Goal: Task Accomplishment & Management: Manage account settings

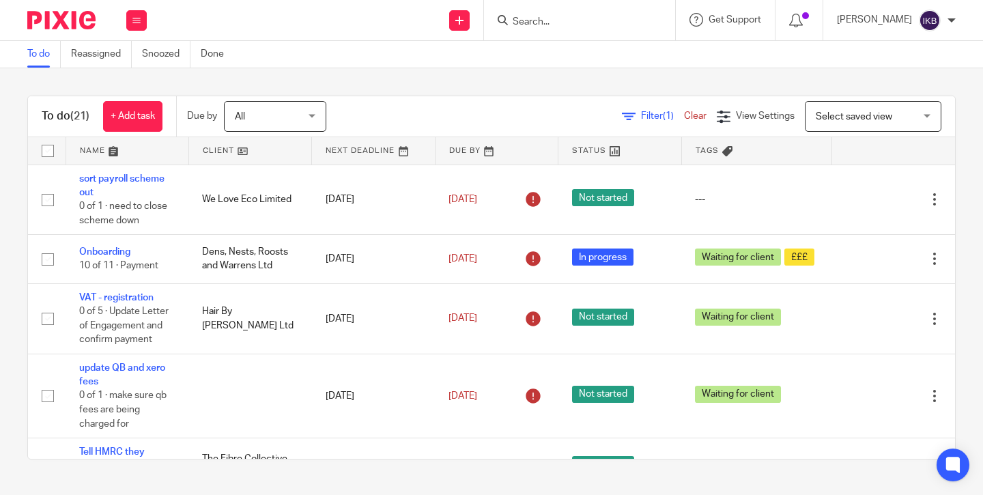
click at [538, 20] on input "Search" at bounding box center [572, 22] width 123 height 12
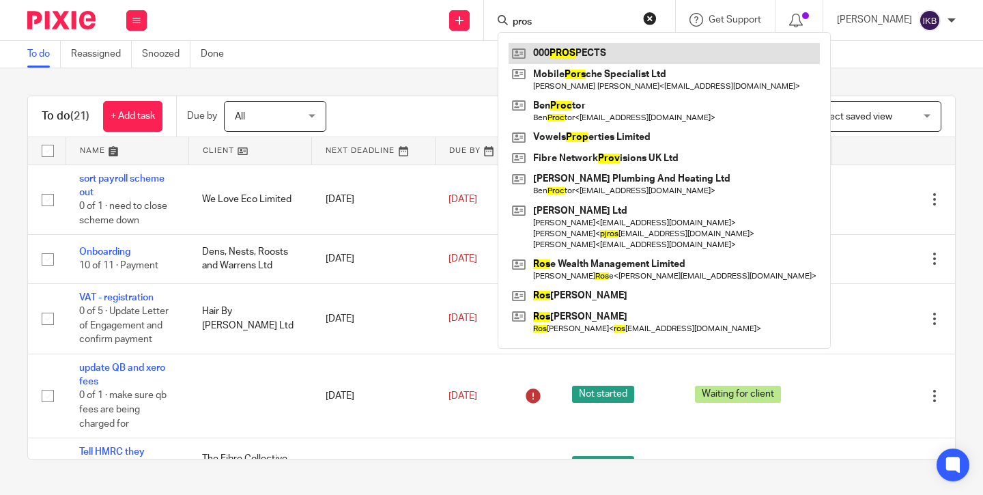
type input "pros"
click at [528, 47] on link at bounding box center [664, 53] width 311 height 20
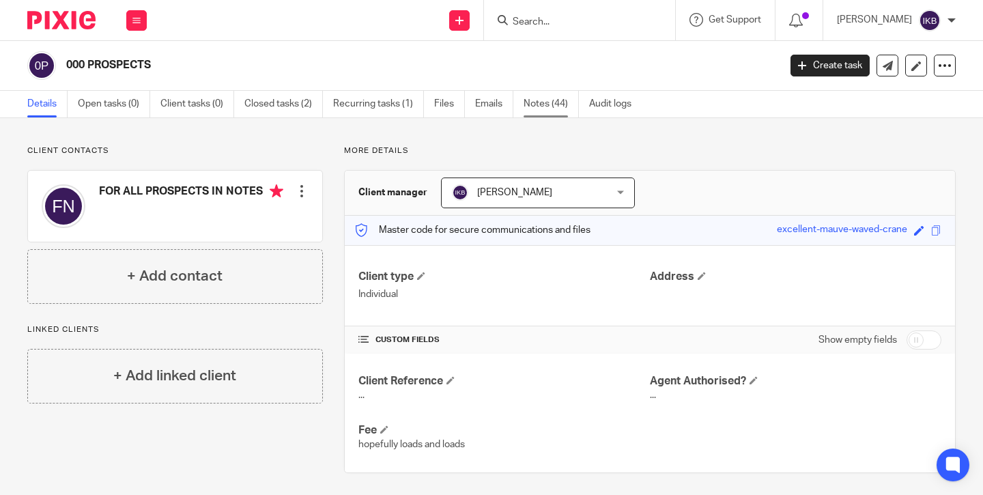
click at [533, 100] on link "Notes (44)" at bounding box center [551, 104] width 55 height 27
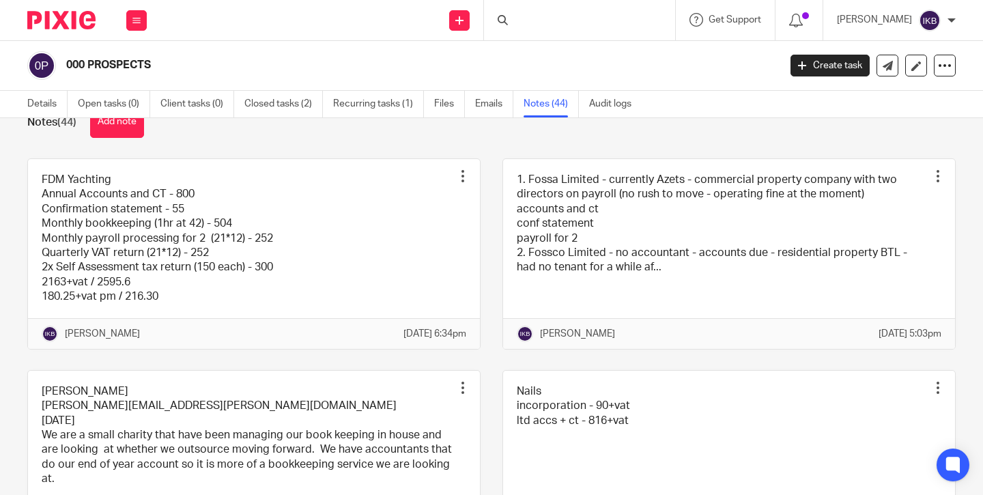
scroll to position [39, 0]
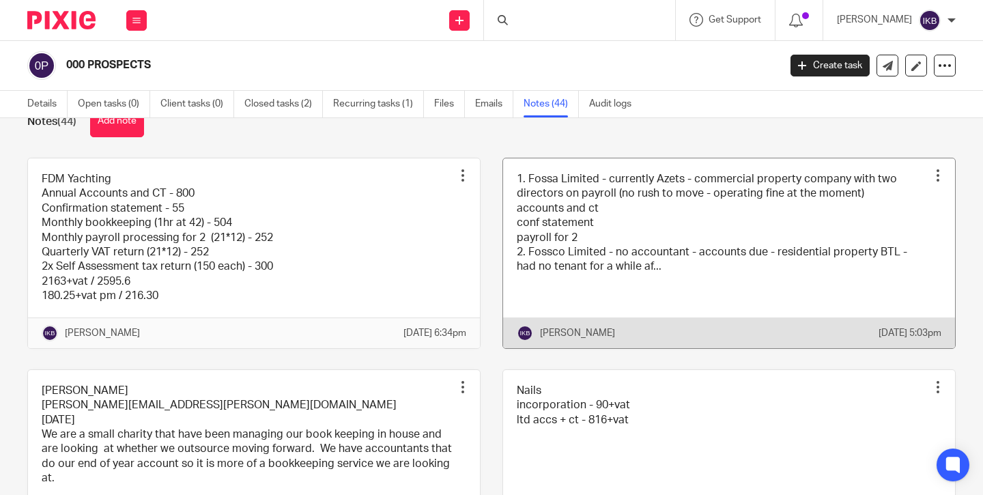
click at [565, 246] on link at bounding box center [729, 253] width 452 height 190
click at [576, 265] on link at bounding box center [729, 253] width 452 height 190
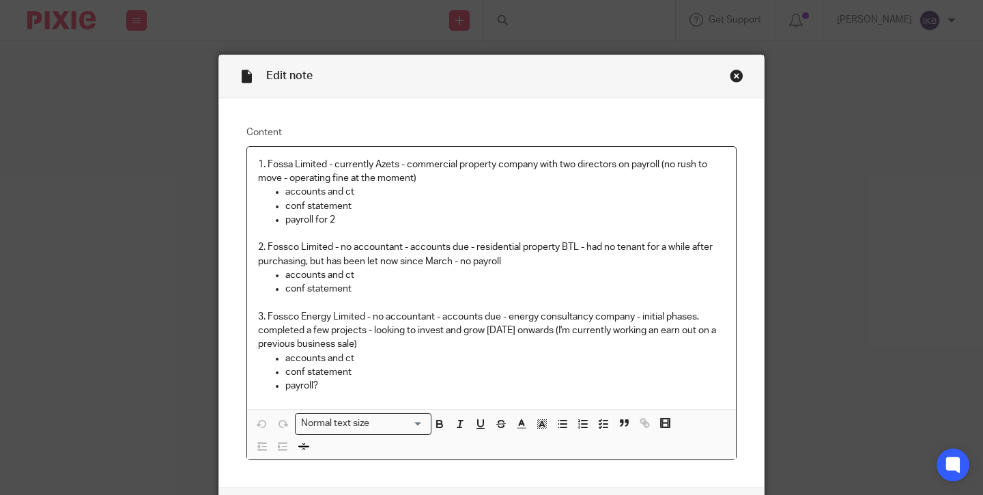
click at [367, 218] on p "payroll for 2" at bounding box center [505, 220] width 440 height 14
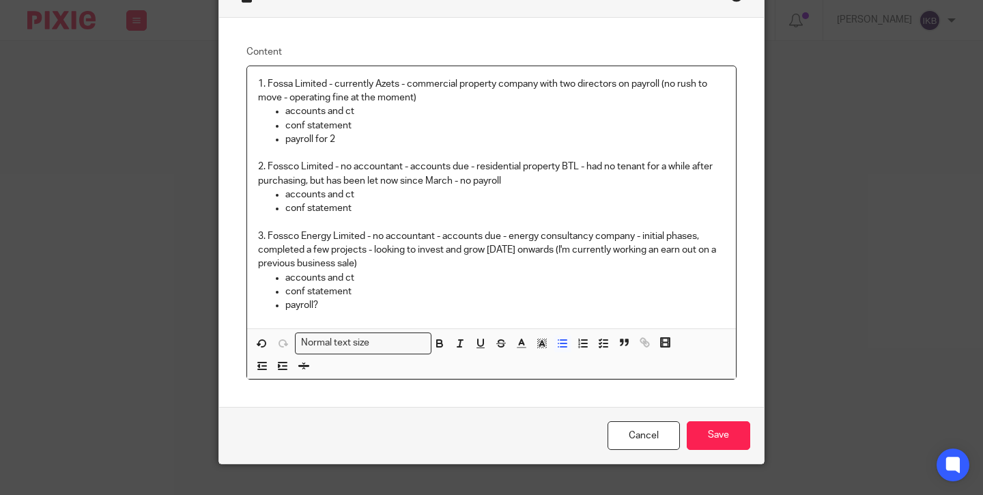
click at [389, 268] on p "3. Fossco Energy Limited - no accountant - accounts due - energy consultancy co…" at bounding box center [491, 250] width 467 height 42
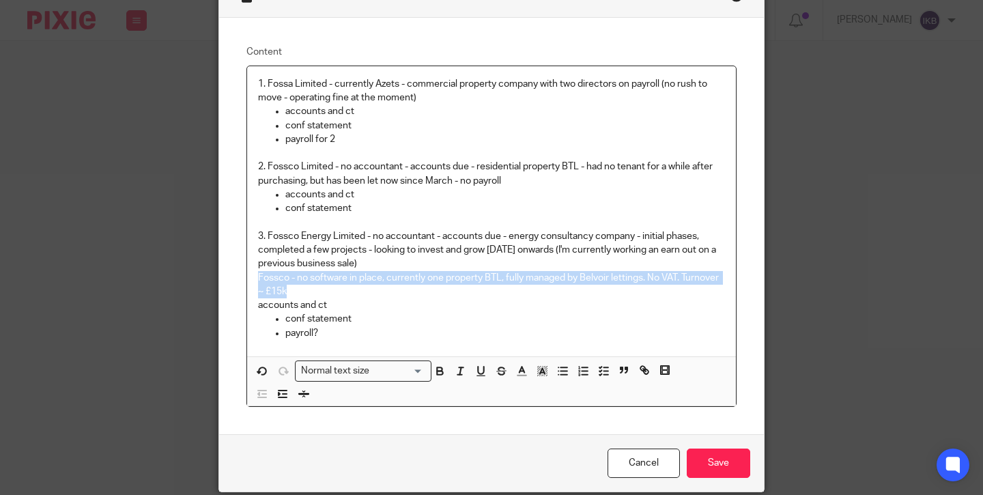
drag, startPoint x: 311, startPoint y: 292, endPoint x: 248, endPoint y: 277, distance: 65.3
click at [248, 277] on div "1. Fossa Limited - currently Azets - commercial property company with two direc…" at bounding box center [491, 211] width 489 height 290
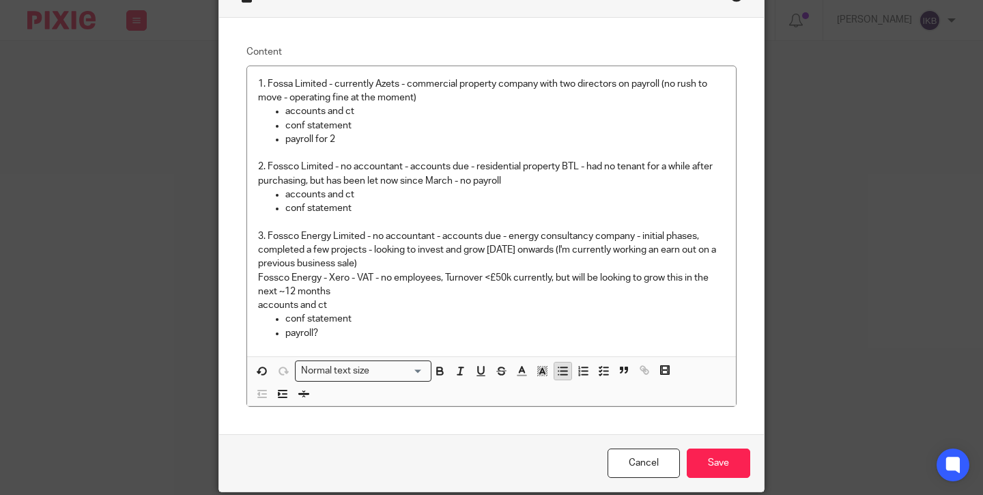
click at [560, 376] on icon "button" at bounding box center [562, 371] width 12 height 12
click at [453, 100] on p "1. Fossa Limited - currently Azets - commercial property company with two direc…" at bounding box center [491, 91] width 467 height 28
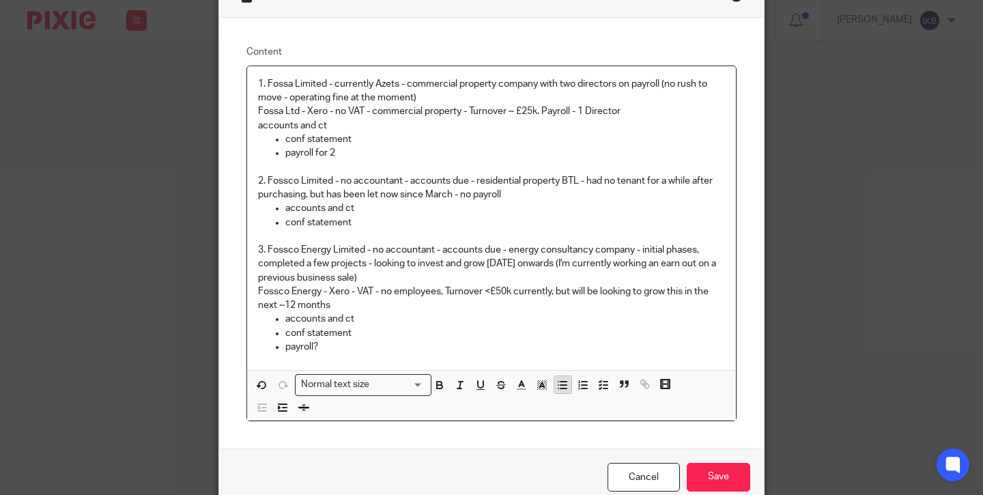
click at [566, 389] on icon "button" at bounding box center [562, 385] width 12 height 12
click at [546, 192] on p "2. Fossco Limited - no accountant - accounts due - residential property BTL - h…" at bounding box center [491, 181] width 467 height 42
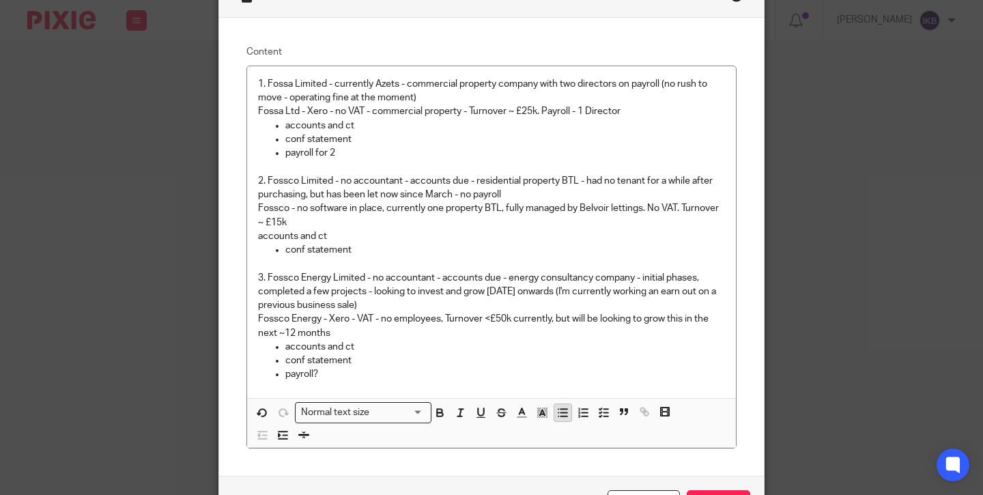
click at [560, 409] on icon "button" at bounding box center [562, 412] width 12 height 12
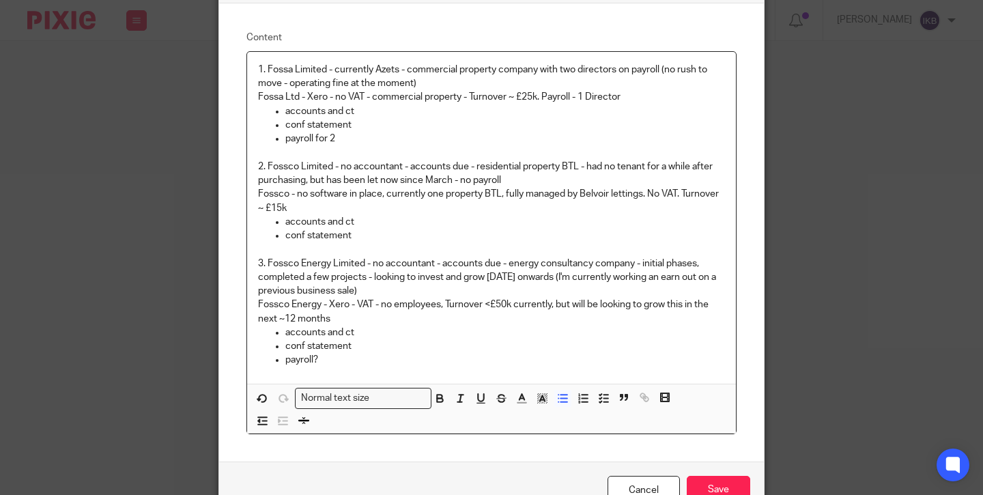
scroll to position [99, 0]
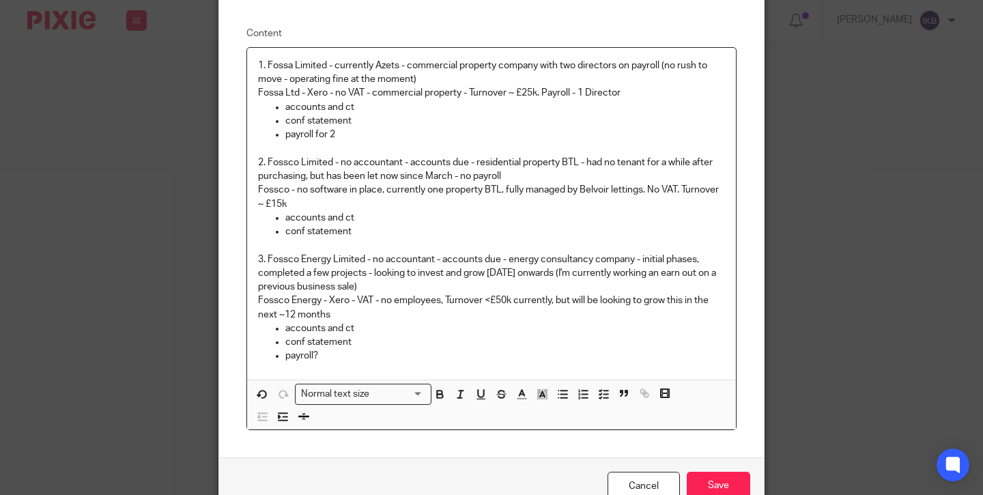
drag, startPoint x: 330, startPoint y: 309, endPoint x: 337, endPoint y: 310, distance: 6.9
click at [337, 310] on p "Fossco Energy - Xero - VAT - no employees, Turnover <£50k currently, but will b…" at bounding box center [491, 308] width 467 height 28
click at [366, 229] on p "conf statement" at bounding box center [505, 232] width 440 height 14
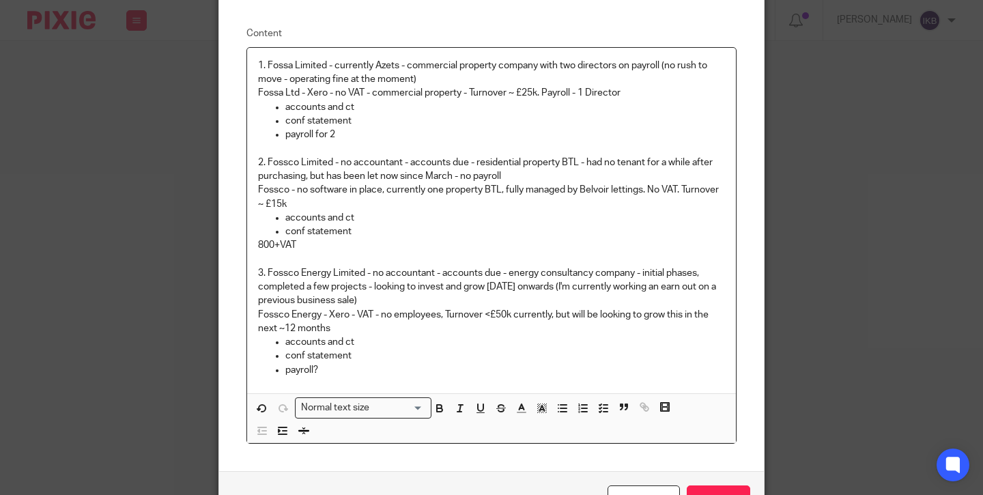
click at [416, 142] on p "2. Fossco Limited - no accountant - accounts due - residential property BTL - h…" at bounding box center [491, 162] width 467 height 42
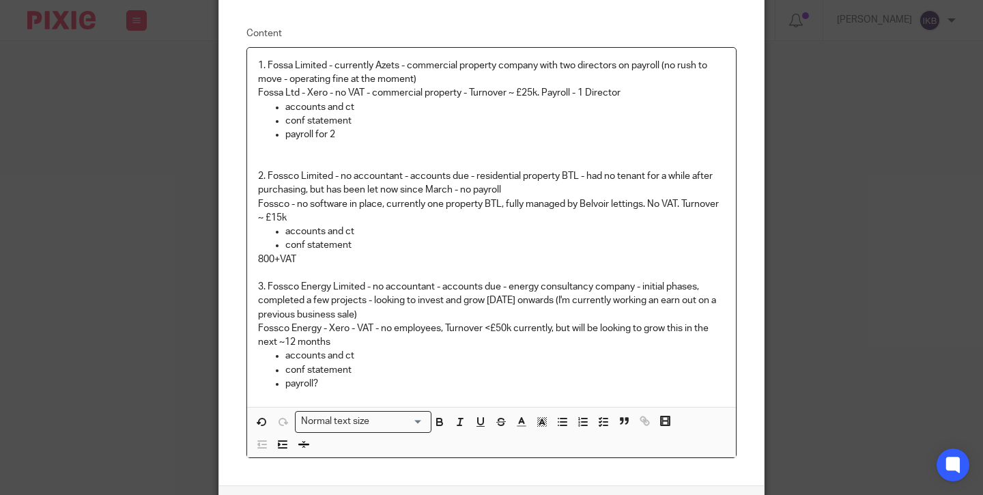
scroll to position [89, 0]
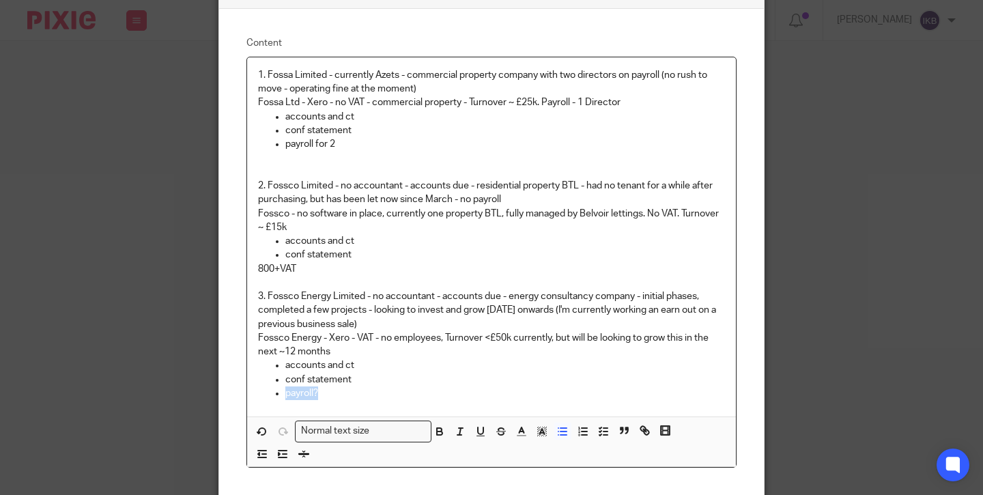
drag, startPoint x: 336, startPoint y: 386, endPoint x: 269, endPoint y: 389, distance: 67.0
click at [269, 389] on ul "conf statement payroll?" at bounding box center [491, 387] width 467 height 28
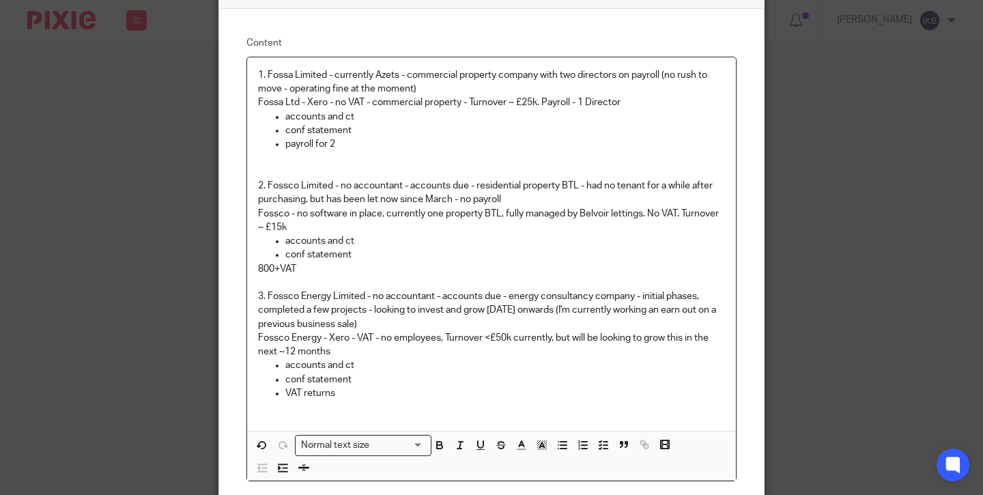
click at [387, 358] on p "accounts and ct" at bounding box center [505, 365] width 440 height 14
drag, startPoint x: 309, startPoint y: 272, endPoint x: 238, endPoint y: 272, distance: 71.7
click at [238, 272] on div "Content 1. Fossa Limited - currently Azets - commercial property company with t…" at bounding box center [491, 259] width 545 height 500
click at [376, 240] on p "accounts and ct" at bounding box center [505, 241] width 440 height 14
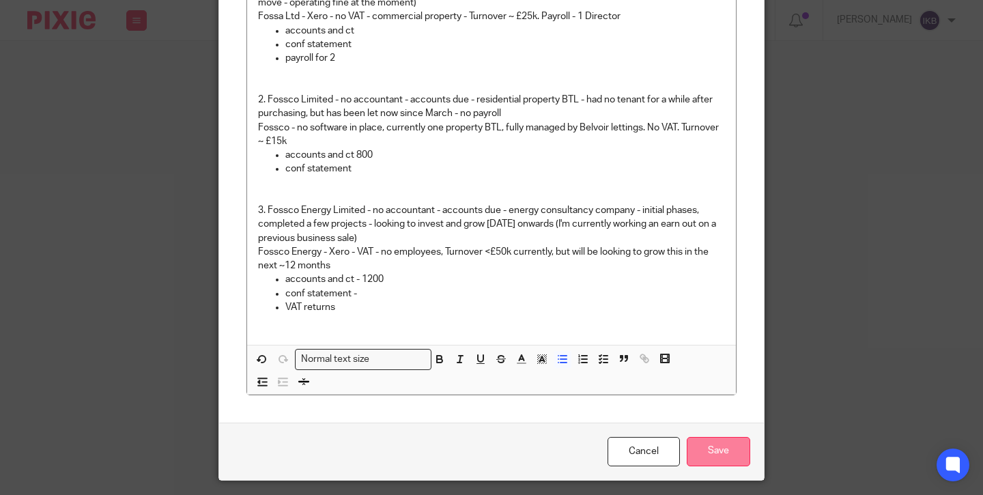
click at [716, 460] on input "Save" at bounding box center [719, 451] width 64 height 29
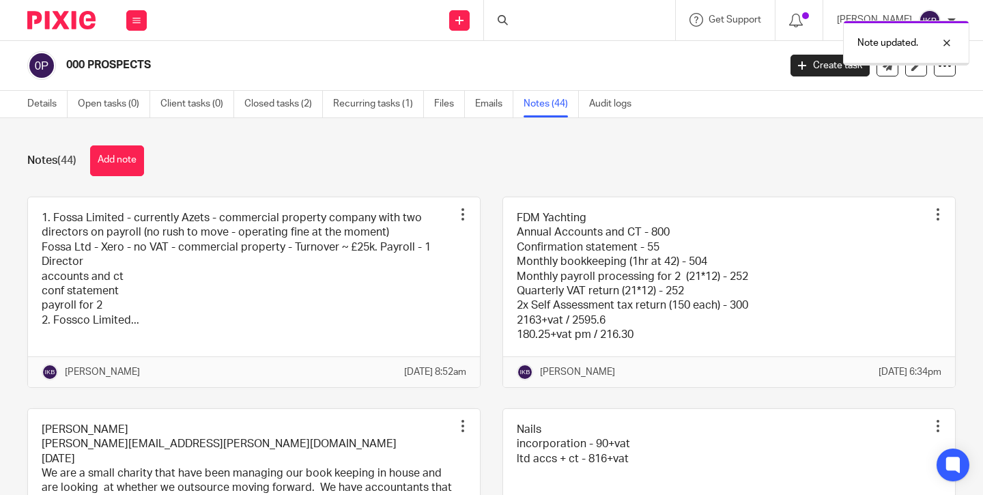
scroll to position [90, 0]
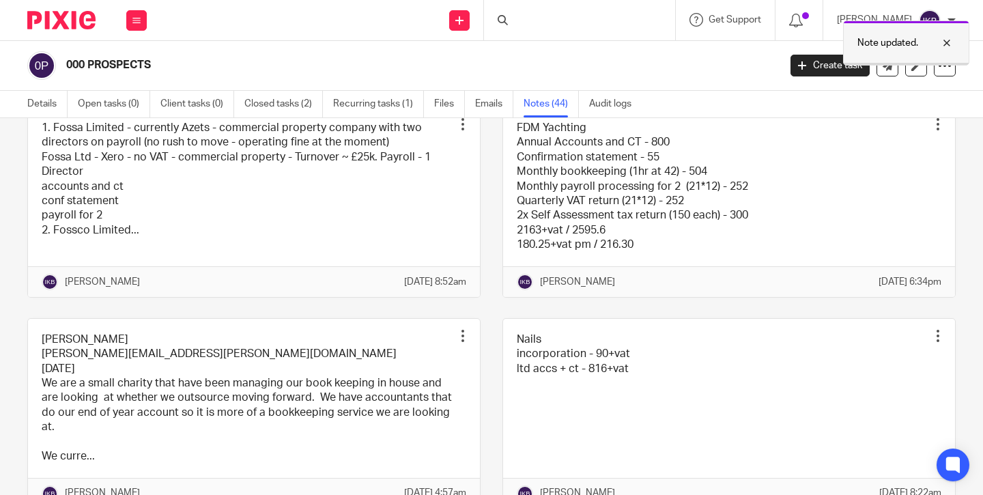
click at [950, 44] on div at bounding box center [936, 43] width 37 height 16
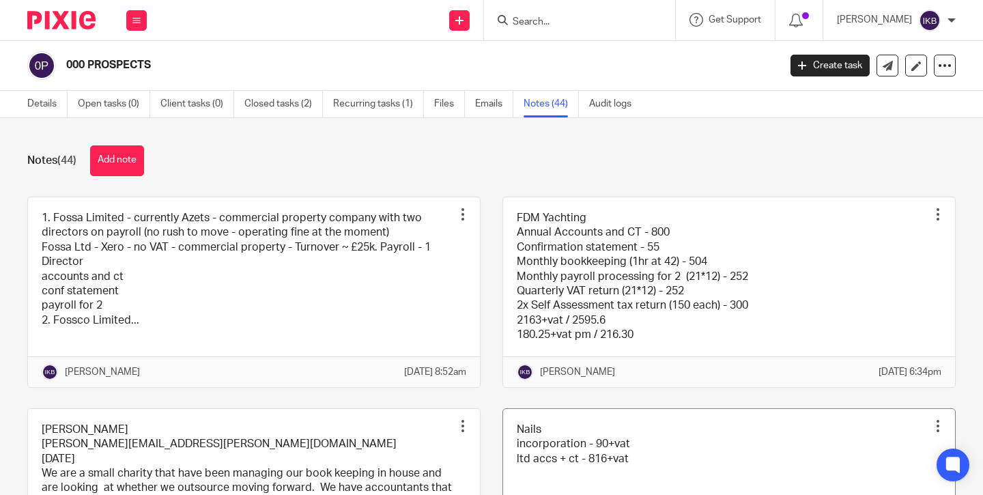
scroll to position [0, 0]
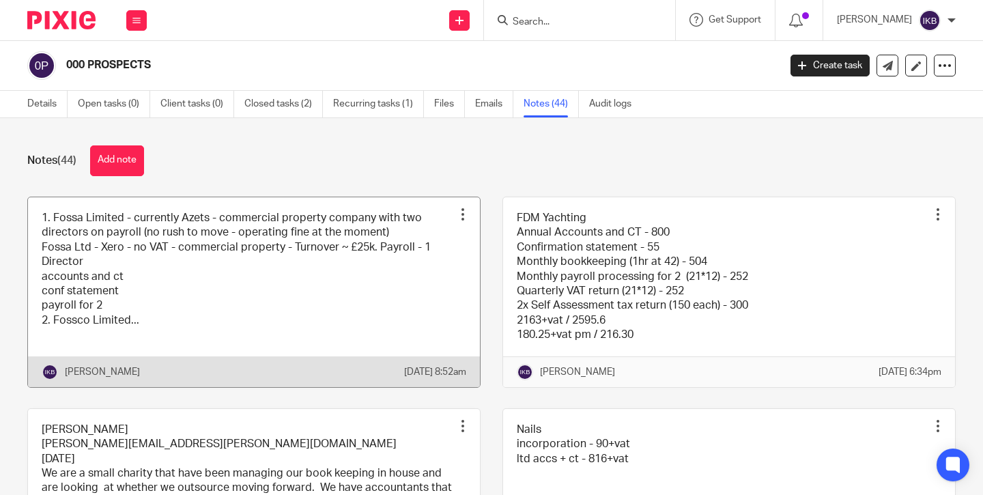
click at [383, 313] on link at bounding box center [254, 292] width 452 height 190
click at [362, 312] on link at bounding box center [254, 292] width 452 height 190
click at [190, 307] on link at bounding box center [254, 292] width 452 height 190
click at [389, 300] on link at bounding box center [254, 292] width 452 height 190
click at [673, 139] on div "Notes (44) Add note 1. Fossa Limited - currently Azets - commercial property co…" at bounding box center [491, 306] width 983 height 377
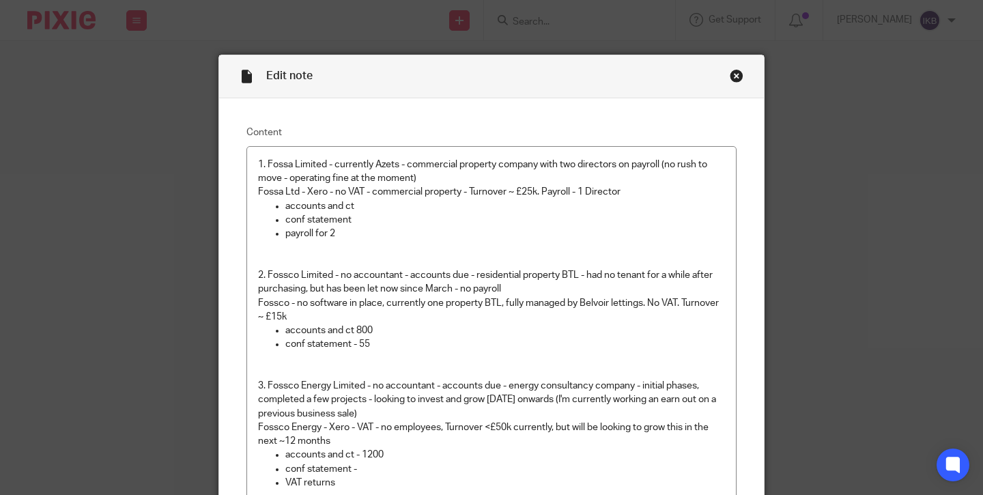
scroll to position [33, 0]
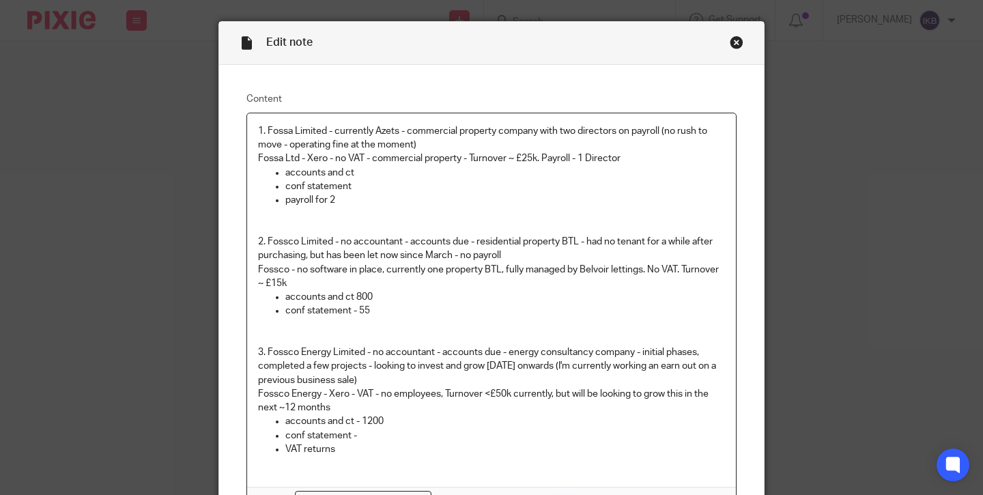
click at [375, 192] on p "conf statement" at bounding box center [505, 187] width 440 height 14
click at [378, 174] on p "accounts and ct" at bounding box center [505, 173] width 440 height 14
click at [356, 294] on p "accounts and ct 800" at bounding box center [505, 297] width 440 height 14
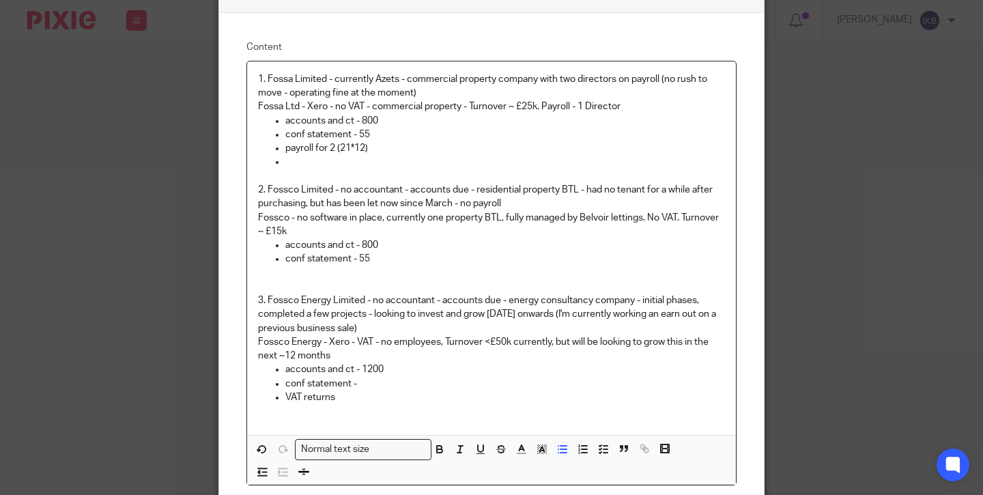
scroll to position [95, 0]
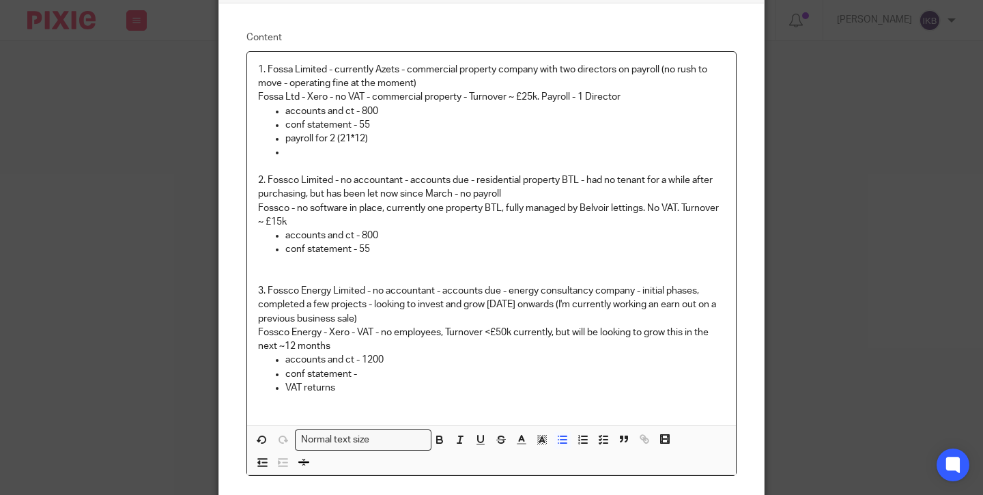
click at [366, 376] on p "conf statement -" at bounding box center [505, 374] width 440 height 14
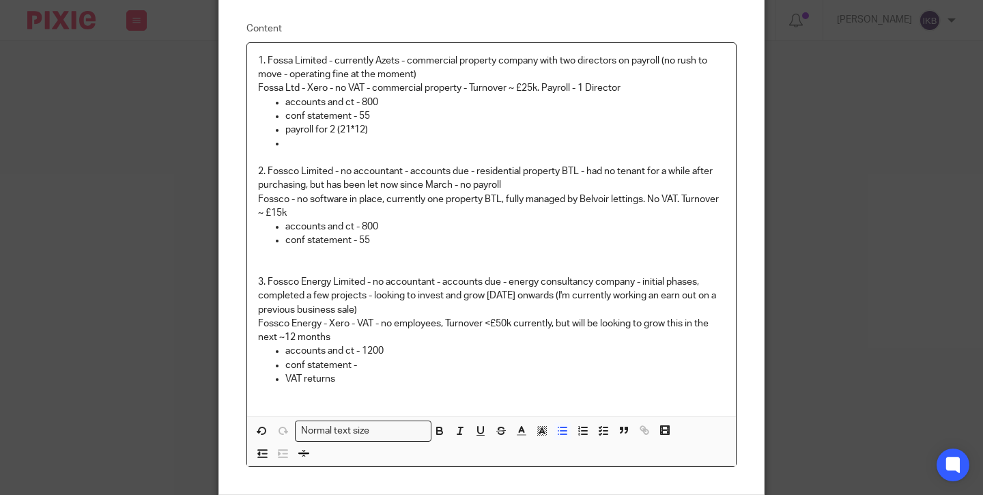
scroll to position [105, 0]
click at [365, 389] on p at bounding box center [491, 391] width 467 height 14
click at [362, 378] on p "VAT returns" at bounding box center [505, 378] width 440 height 14
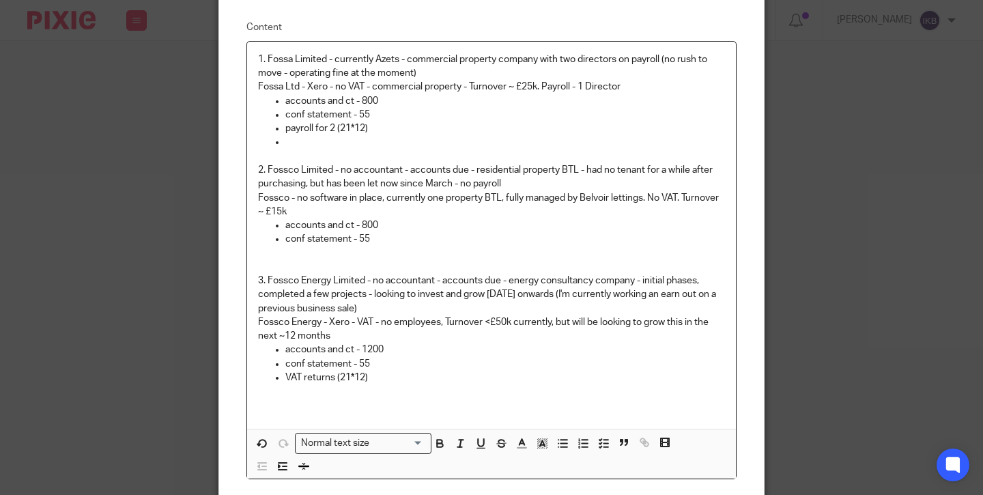
click at [307, 141] on p at bounding box center [505, 142] width 440 height 14
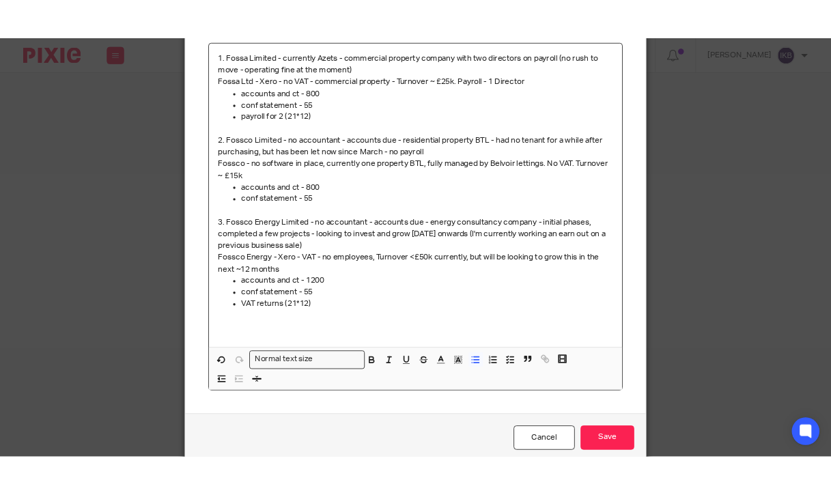
scroll to position [147, 0]
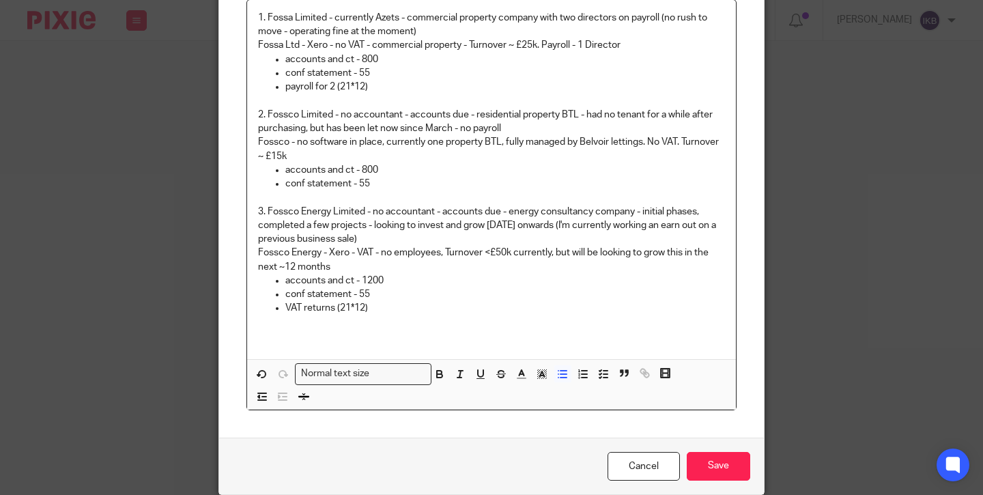
click at [447, 311] on p "VAT returns (21*12)" at bounding box center [505, 308] width 440 height 14
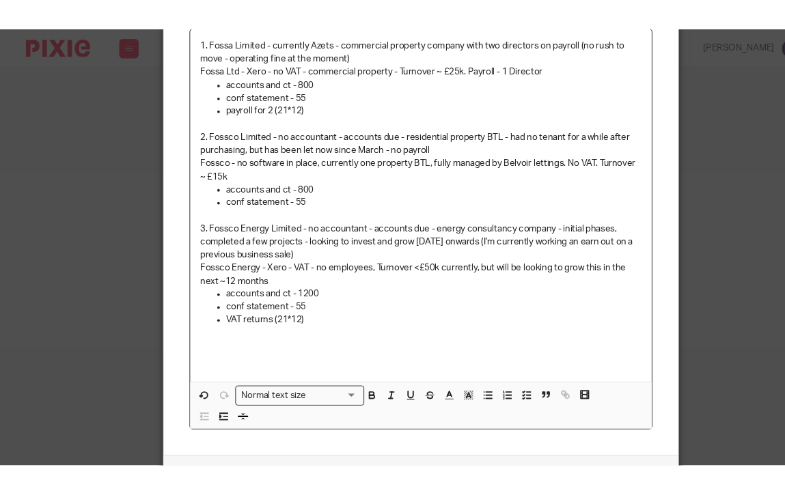
scroll to position [83, 0]
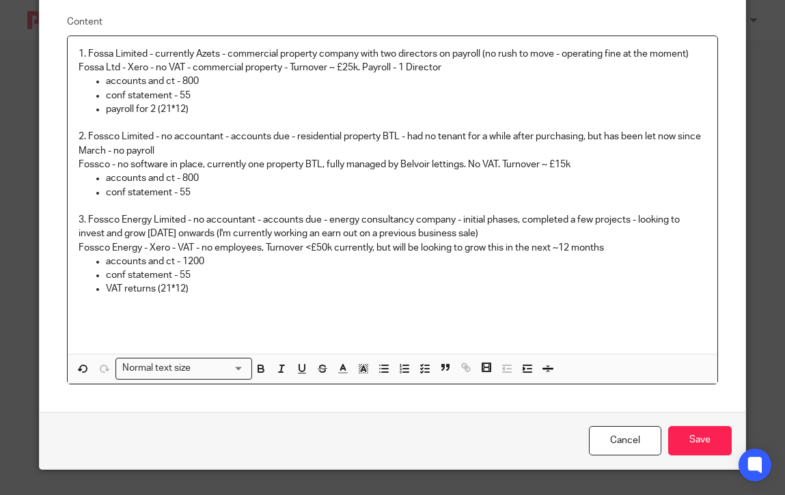
click at [210, 113] on p "payroll for 2 (21*12)" at bounding box center [406, 109] width 600 height 14
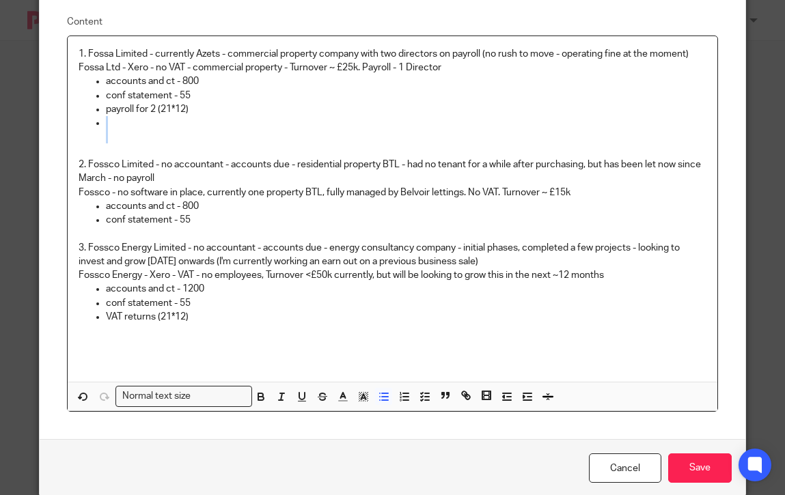
drag, startPoint x: 109, startPoint y: 130, endPoint x: 63, endPoint y: 126, distance: 45.9
click at [63, 126] on div "Content 1. Fossa Limited - currently Azets - commercial property company with t…" at bounding box center [392, 214] width 705 height 452
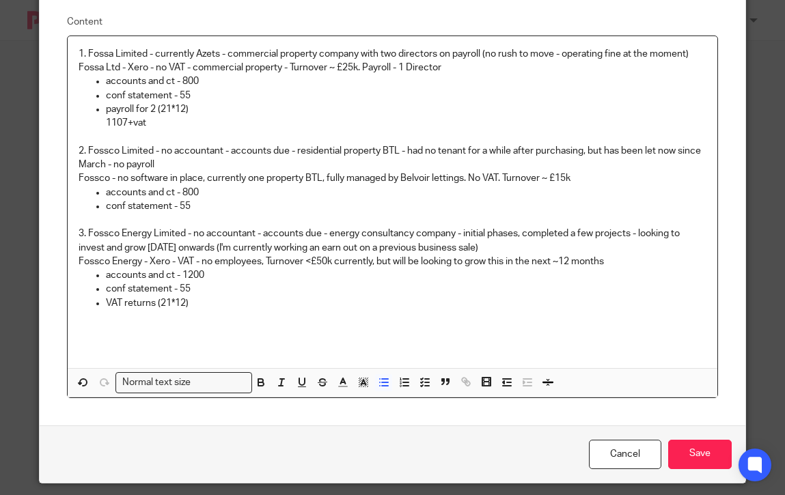
click at [210, 208] on p "conf statement - 55" at bounding box center [406, 206] width 600 height 14
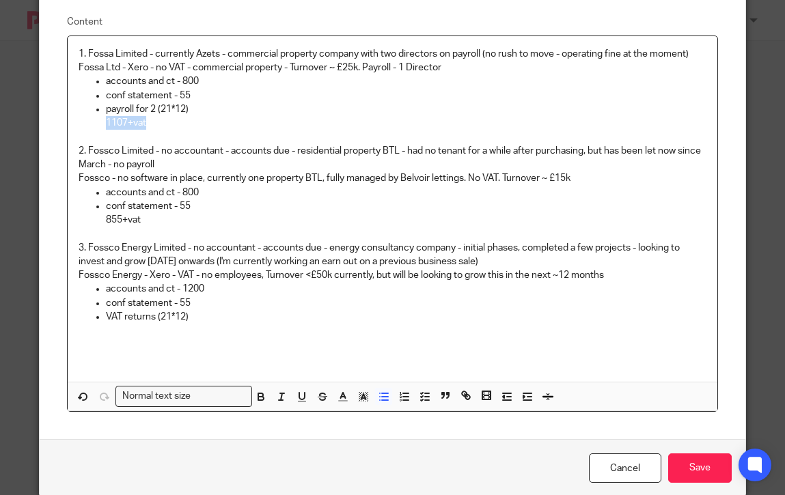
drag, startPoint x: 161, startPoint y: 128, endPoint x: 98, endPoint y: 127, distance: 62.8
click at [98, 127] on ul "conf statement - 55 payroll for 2 (21*12) 1107+vat" at bounding box center [392, 110] width 627 height 42
click at [260, 402] on button "button" at bounding box center [260, 396] width 17 height 17
click at [147, 214] on p "855+vat" at bounding box center [406, 220] width 600 height 14
drag, startPoint x: 154, startPoint y: 214, endPoint x: 89, endPoint y: 214, distance: 65.5
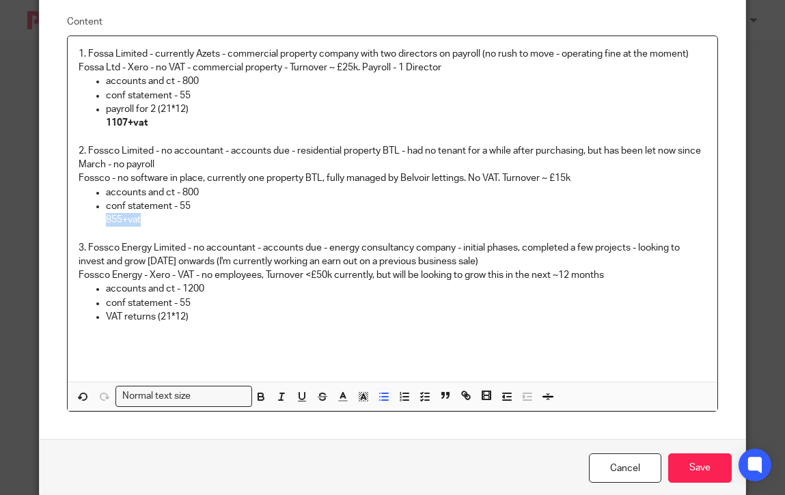
click at [89, 214] on ul "conf statement - 55 855+vat" at bounding box center [392, 213] width 627 height 28
click at [260, 397] on icon "button" at bounding box center [260, 398] width 5 height 3
click at [201, 310] on p "VAT returns (21*12)" at bounding box center [406, 317] width 600 height 14
click at [201, 324] on p at bounding box center [392, 331] width 627 height 14
click at [198, 313] on p "VAT returns (21*12)" at bounding box center [406, 317] width 600 height 14
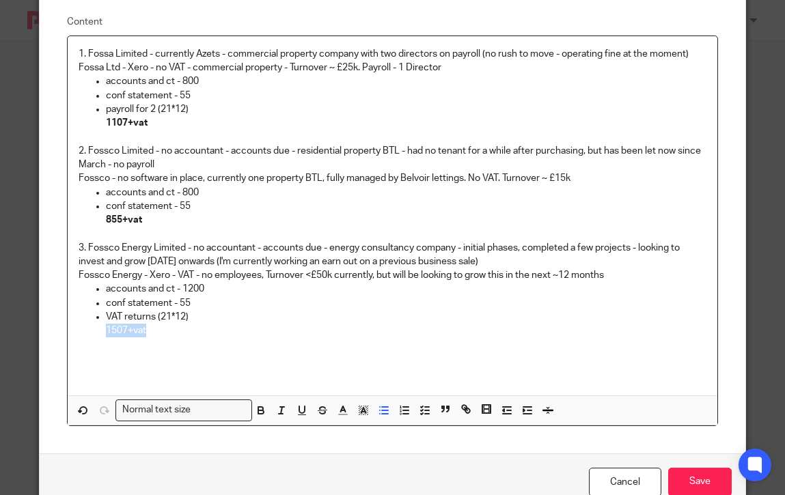
drag, startPoint x: 156, startPoint y: 331, endPoint x: 83, endPoint y: 331, distance: 73.7
click at [83, 331] on ul "conf statement - 55 VAT returns (21*12) 1507+vat" at bounding box center [392, 317] width 627 height 42
click at [264, 410] on icon "button" at bounding box center [260, 411] width 5 height 3
click at [193, 339] on p at bounding box center [392, 344] width 627 height 14
click at [158, 325] on p "1507+vat" at bounding box center [406, 331] width 600 height 14
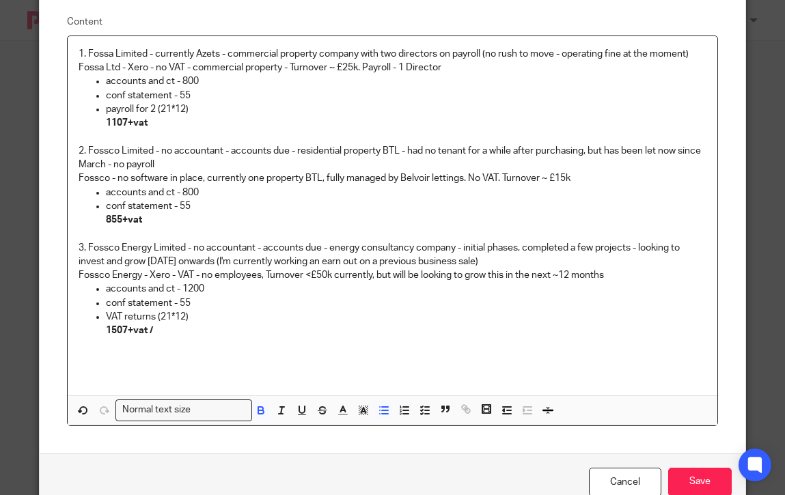
click at [151, 218] on p "855+vat" at bounding box center [406, 220] width 600 height 14
click at [174, 125] on p "1107+vat" at bounding box center [406, 123] width 600 height 14
click at [169, 313] on p "VAT returns (21*12)" at bounding box center [406, 317] width 600 height 14
drag, startPoint x: 167, startPoint y: 326, endPoint x: 96, endPoint y: 326, distance: 71.0
click at [96, 326] on ul "conf statement - 55 VAT returns (42*12) 1507+vat /" at bounding box center [392, 317] width 627 height 42
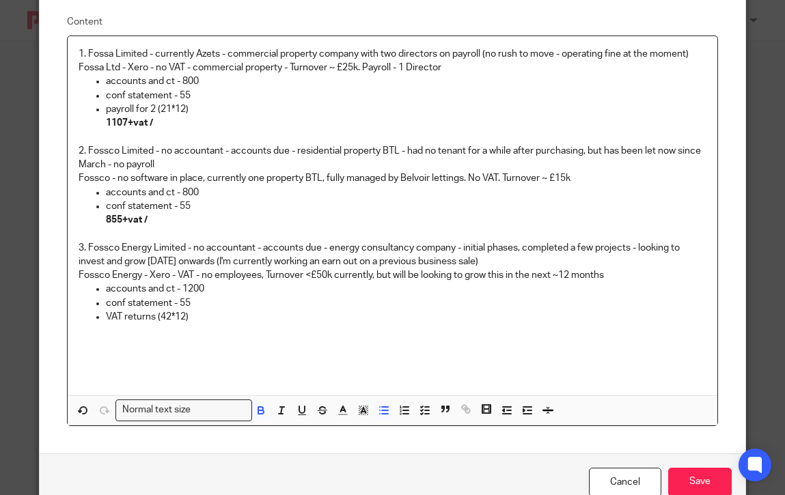
click at [184, 316] on p "VAT returns (42*12)" at bounding box center [406, 317] width 600 height 14
click at [185, 314] on p "VAT returns (42*12)" at bounding box center [406, 317] width 600 height 14
click at [203, 317] on p "VAT returns (42*4)" at bounding box center [406, 317] width 600 height 14
click at [180, 313] on p "VAT returns (20*4)" at bounding box center [406, 317] width 600 height 14
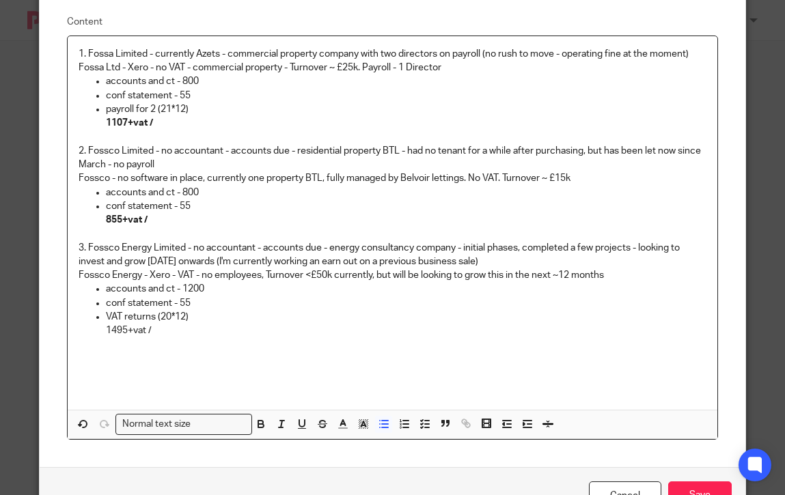
click at [189, 93] on p "conf statement - 55" at bounding box center [406, 96] width 600 height 14
drag, startPoint x: 156, startPoint y: 216, endPoint x: 100, endPoint y: 218, distance: 56.7
click at [100, 218] on ul "conf statement - 55 855+vat /" at bounding box center [392, 213] width 627 height 28
click at [196, 204] on p "conf statement - 55" at bounding box center [406, 206] width 600 height 14
drag, startPoint x: 166, startPoint y: 337, endPoint x: 113, endPoint y: 313, distance: 57.8
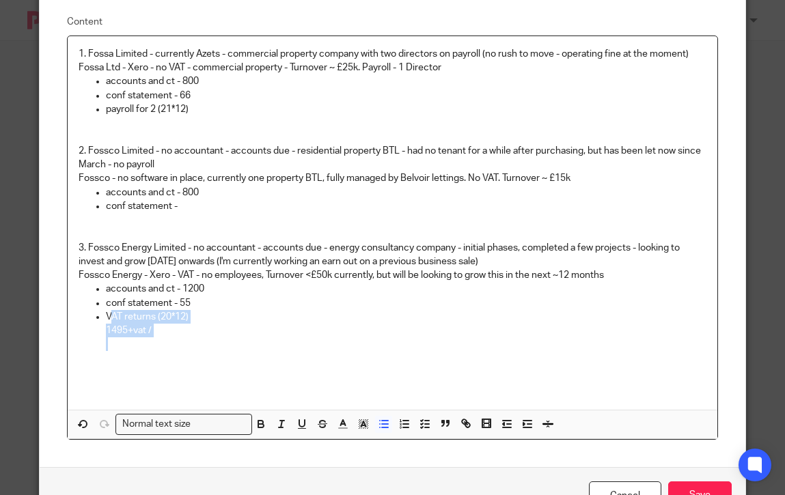
click at [113, 313] on li "VAT returns (20*12) 1495+vat /" at bounding box center [406, 331] width 600 height 42
click at [155, 329] on p "1495+vat /" at bounding box center [406, 331] width 600 height 14
drag, startPoint x: 161, startPoint y: 329, endPoint x: 57, endPoint y: 329, distance: 103.8
click at [57, 329] on div "Content 1. Fossa Limited - currently Azets - commercial property company with t…" at bounding box center [392, 227] width 705 height 479
click at [211, 307] on p "conf statement - 55" at bounding box center [406, 303] width 600 height 14
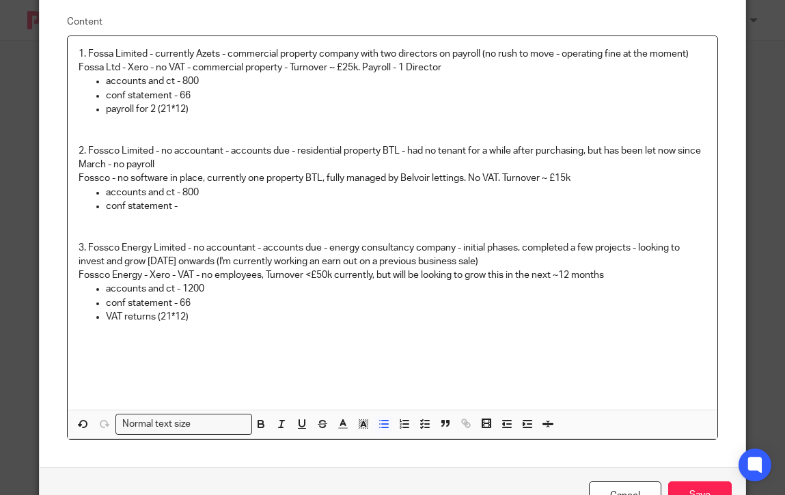
click at [184, 324] on p at bounding box center [406, 331] width 600 height 14
click at [190, 203] on p "conf statement -" at bounding box center [406, 206] width 600 height 14
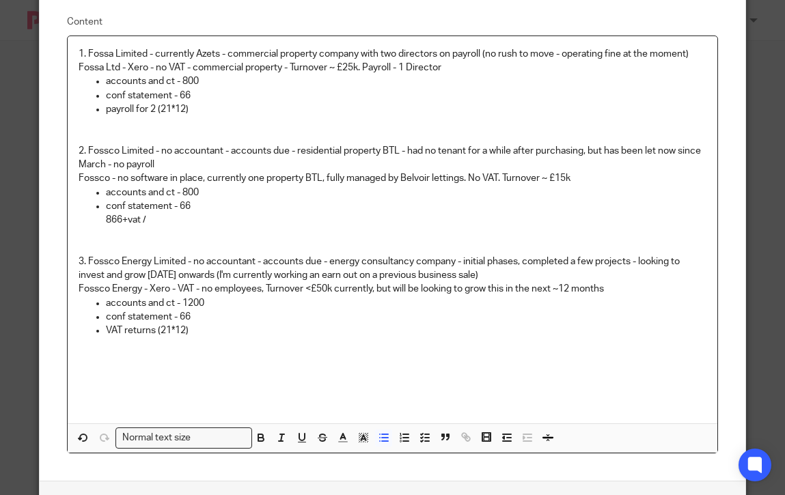
click at [201, 191] on p "accounts and ct - 800" at bounding box center [406, 193] width 600 height 14
click at [201, 79] on p "accounts and ct - 800" at bounding box center [406, 81] width 600 height 14
click at [203, 334] on p "VAT returns (21*12)" at bounding box center [406, 331] width 600 height 14
click at [121, 221] on p "866+vat /" at bounding box center [406, 220] width 600 height 14
click at [155, 218] on p "870+vat /" at bounding box center [406, 220] width 600 height 14
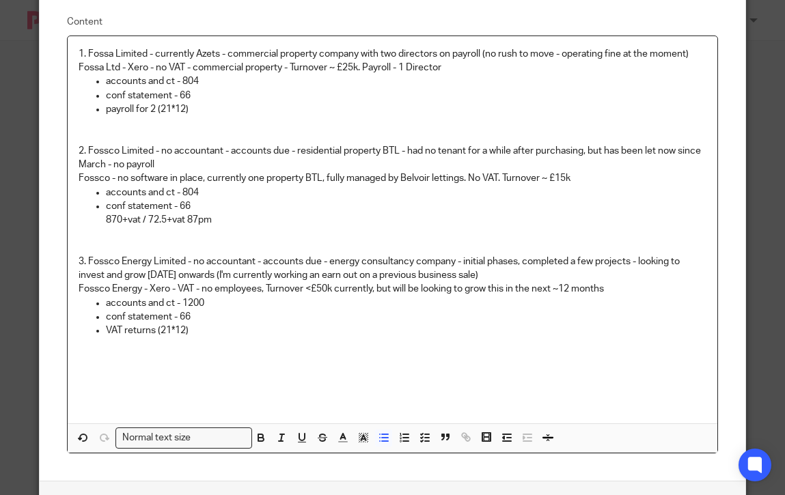
click at [191, 218] on p "870+vat / 72.5+vat 87pm" at bounding box center [406, 220] width 600 height 14
drag, startPoint x: 258, startPoint y: 223, endPoint x: 97, endPoint y: 223, distance: 161.1
click at [97, 223] on ul "conf statement - 66 870+vat / 72.5+vat - 87pm" at bounding box center [392, 220] width 627 height 42
click at [267, 435] on icon "button" at bounding box center [261, 438] width 12 height 12
click at [252, 343] on p at bounding box center [406, 344] width 600 height 14
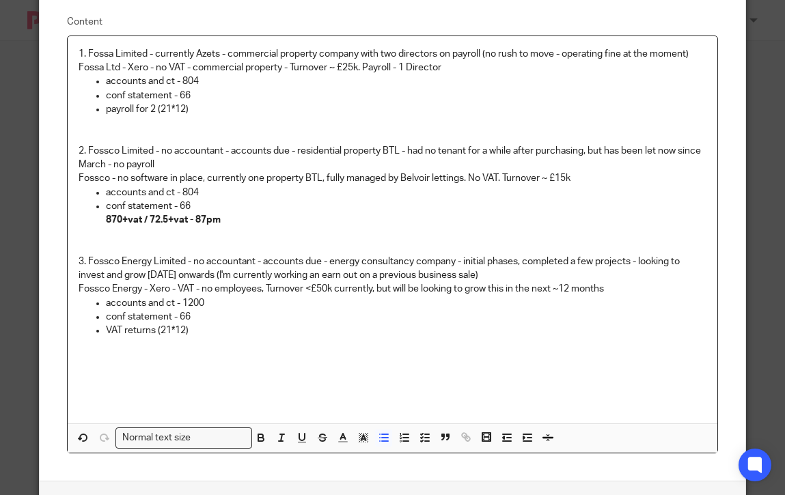
click at [140, 124] on p at bounding box center [406, 123] width 600 height 14
drag, startPoint x: 244, startPoint y: 118, endPoint x: 95, endPoint y: 119, distance: 149.5
click at [95, 119] on ul "conf statement - 66 payroll for 2 (21*12) 1122+vat / 93.5+vat - 112.2pm" at bounding box center [392, 110] width 627 height 42
click at [262, 440] on icon "button" at bounding box center [261, 438] width 12 height 12
click at [254, 328] on p "VAT returns (21*12)" at bounding box center [406, 331] width 600 height 14
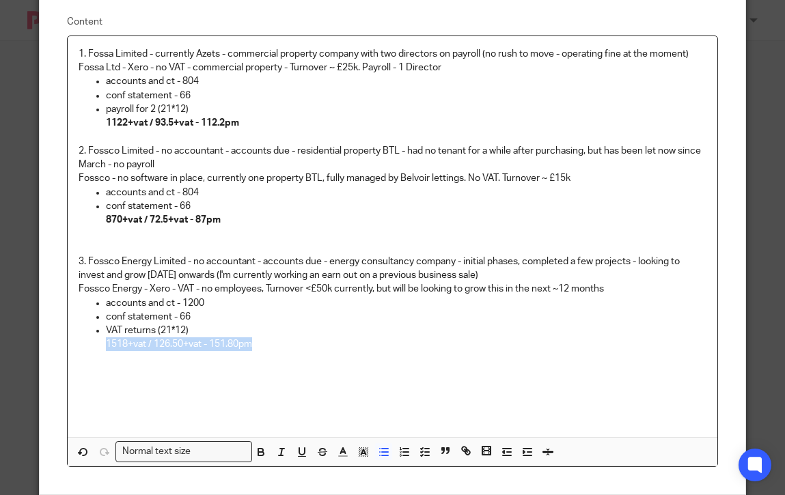
drag, startPoint x: 255, startPoint y: 338, endPoint x: 48, endPoint y: 343, distance: 207.0
click at [48, 343] on div "Content 1. Fossa Limited - currently Azets - commercial property company with t…" at bounding box center [392, 241] width 705 height 507
click at [260, 456] on button "button" at bounding box center [260, 451] width 17 height 17
click at [355, 319] on p "conf statement - 66" at bounding box center [406, 317] width 600 height 14
click at [153, 229] on p at bounding box center [406, 234] width 600 height 14
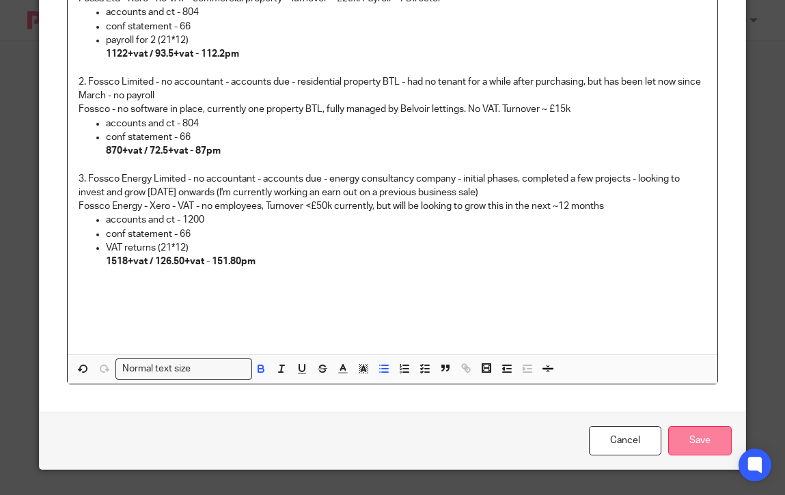
scroll to position [152, 0]
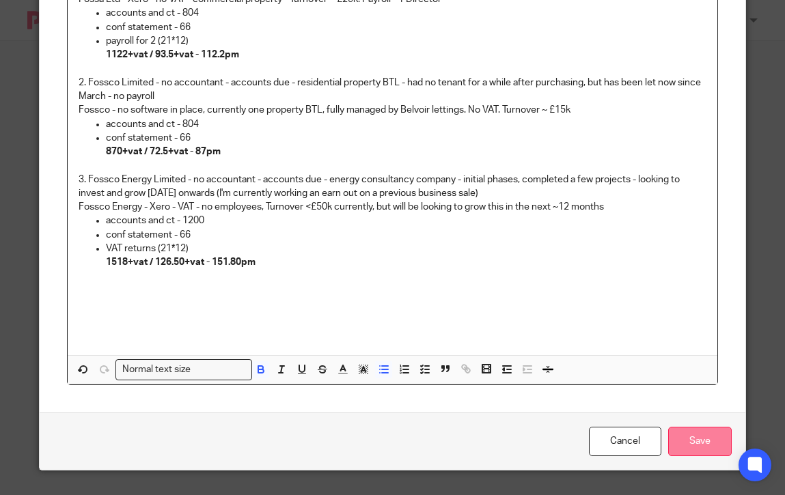
click at [714, 450] on input "Save" at bounding box center [700, 441] width 64 height 29
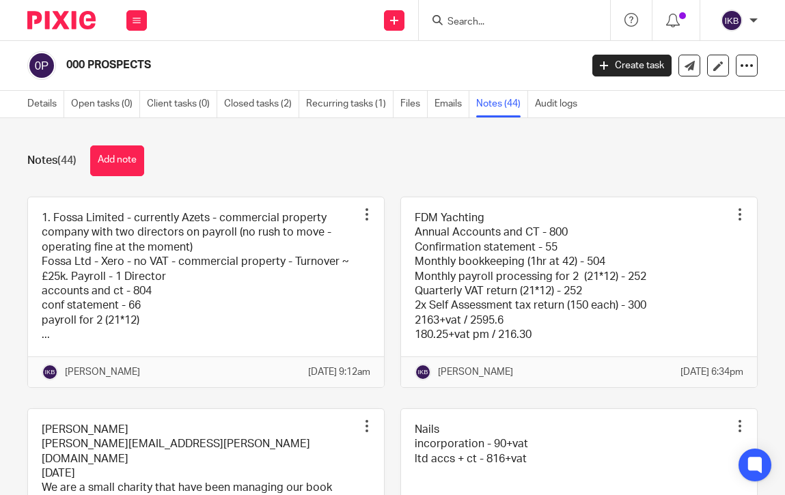
click at [405, 126] on div "Notes (44) Add note 1. Fossa Limited - currently Azets - commercial property co…" at bounding box center [392, 306] width 785 height 377
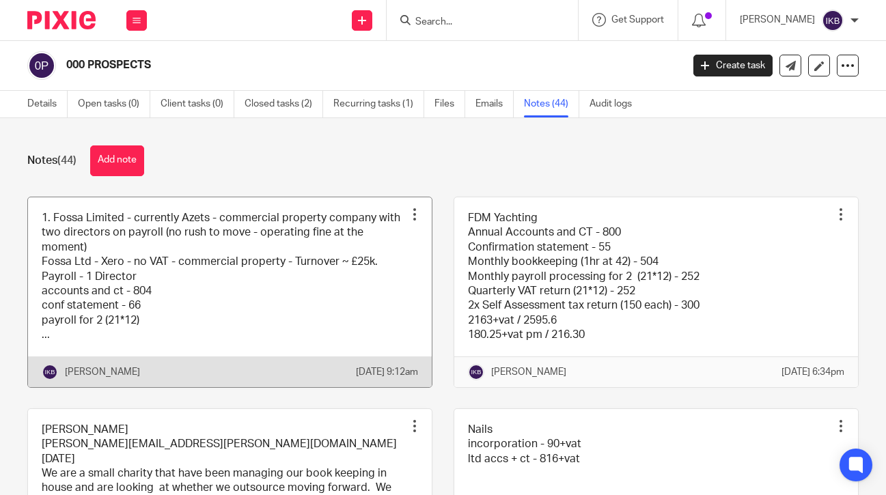
click at [252, 311] on link at bounding box center [230, 292] width 404 height 190
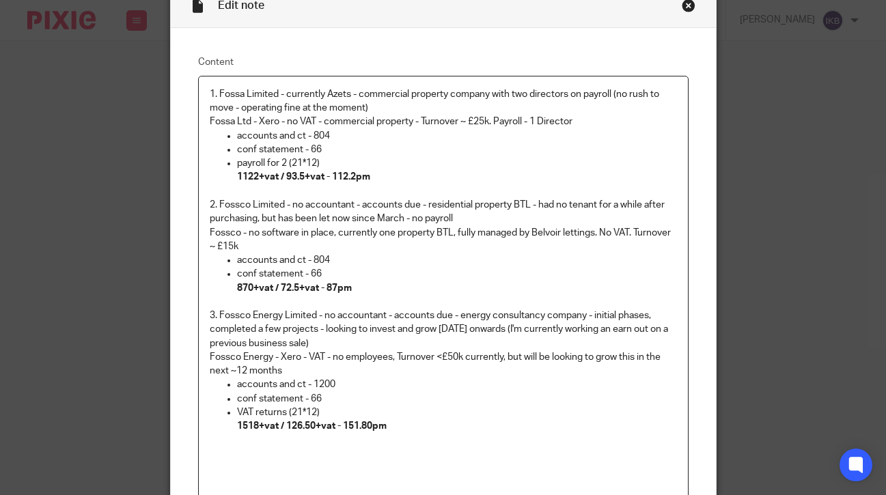
scroll to position [85, 0]
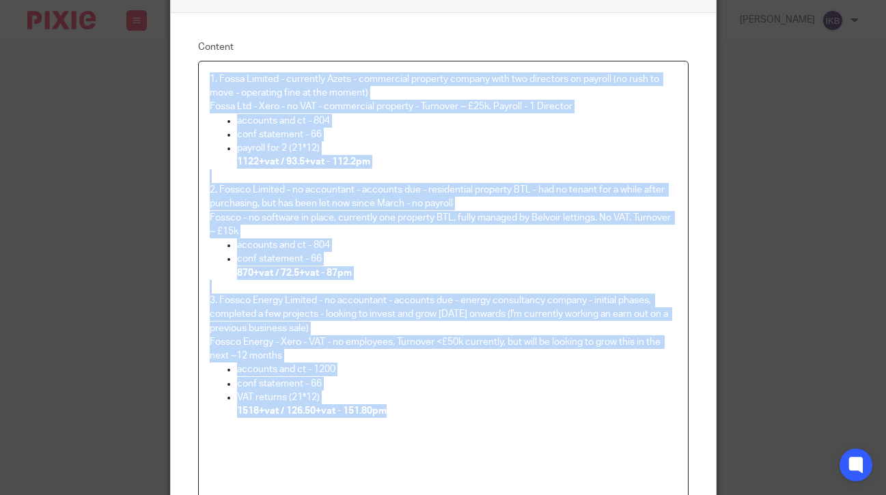
drag, startPoint x: 393, startPoint y: 408, endPoint x: 186, endPoint y: 43, distance: 419.2
click at [186, 43] on div "Content 1. Fossa Limited - currently Azets - commercial property company with t…" at bounding box center [443, 297] width 545 height 569
copy div "4. Lorem Ipsumdo - sitametco Adipi - elitseddoe temporin utlabor etdo mag aliqu…"
click at [583, 329] on p "3. Fossco Energy Limited - no accountant - accounts due - energy consultancy co…" at bounding box center [443, 315] width 467 height 42
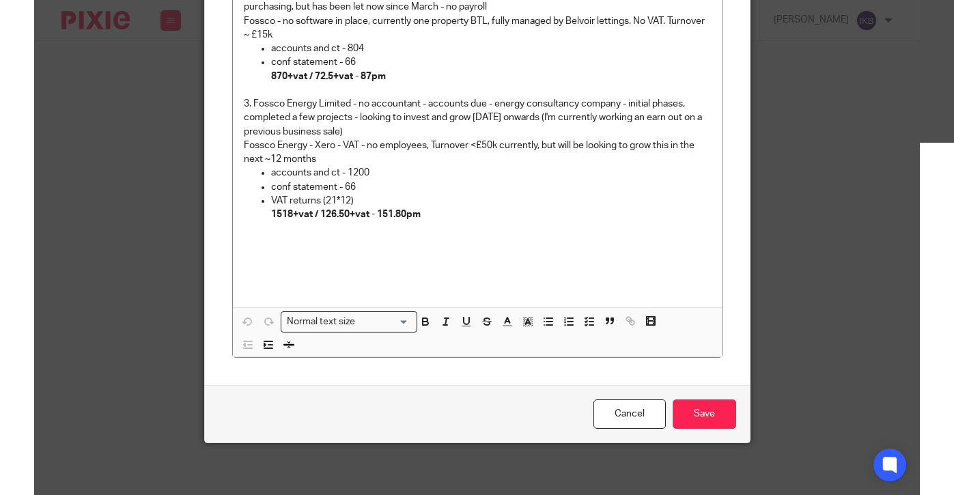
scroll to position [281, 0]
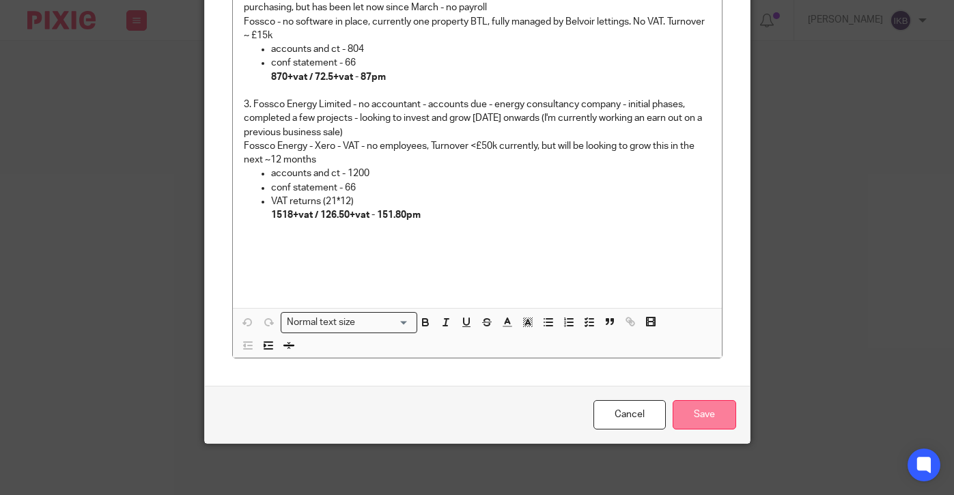
click at [716, 422] on input "Save" at bounding box center [705, 414] width 64 height 29
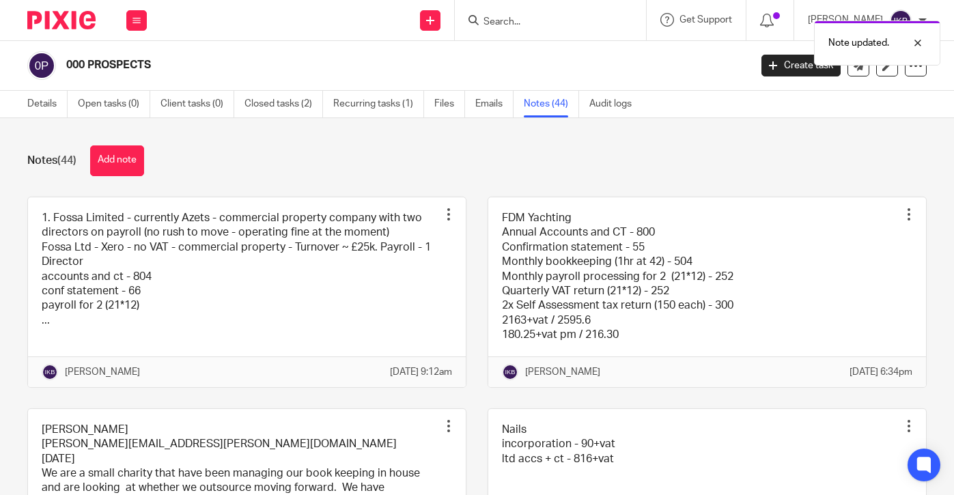
click at [77, 25] on img at bounding box center [61, 20] width 68 height 18
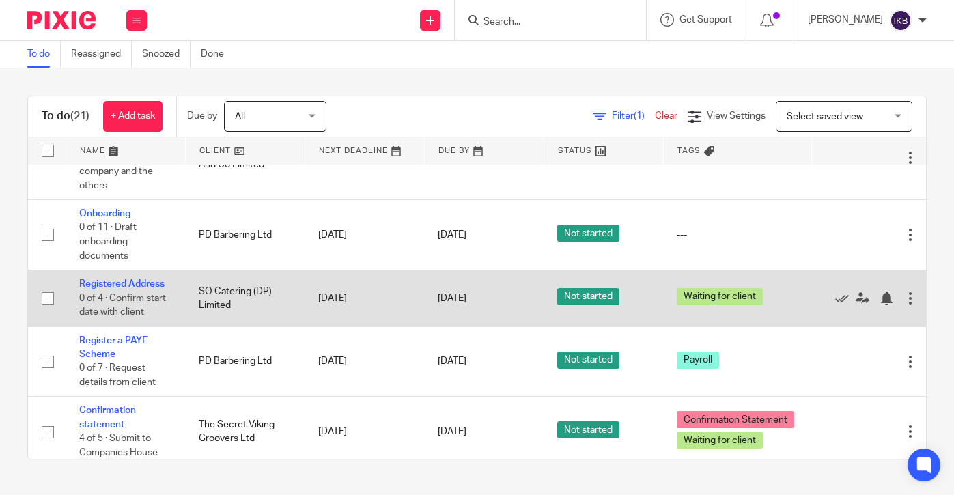
scroll to position [653, 0]
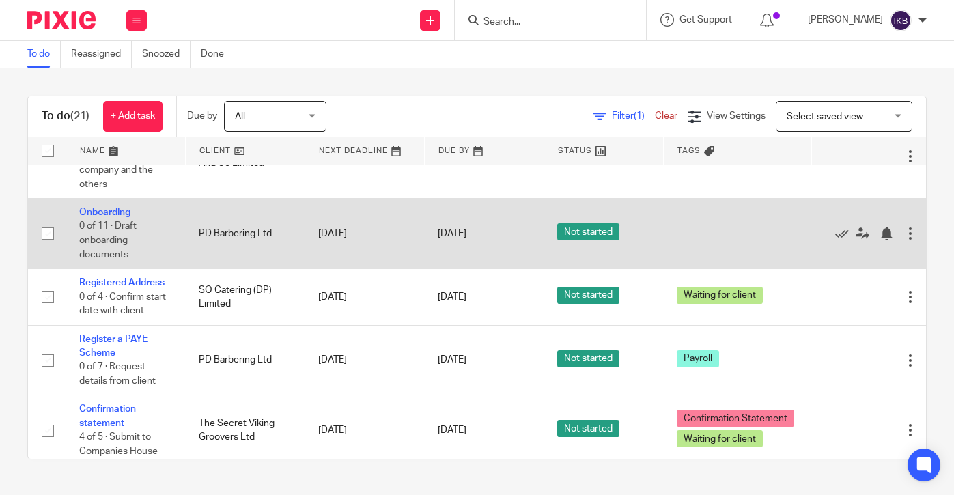
click at [113, 208] on link "Onboarding" at bounding box center [104, 213] width 51 height 10
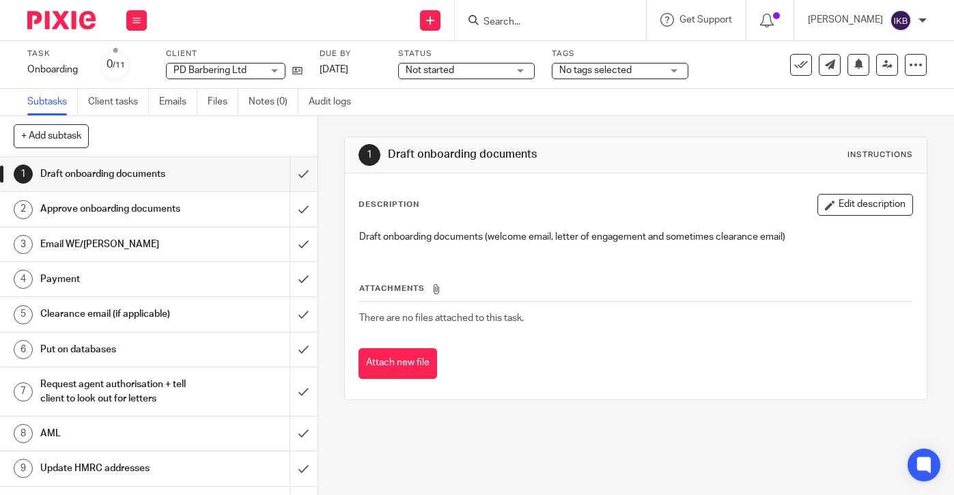
drag, startPoint x: 0, startPoint y: 0, endPoint x: 589, endPoint y: 59, distance: 592.2
click at [589, 59] on label "Tags" at bounding box center [620, 53] width 137 height 11
click at [589, 66] on span "No tags selected" at bounding box center [595, 71] width 72 height 10
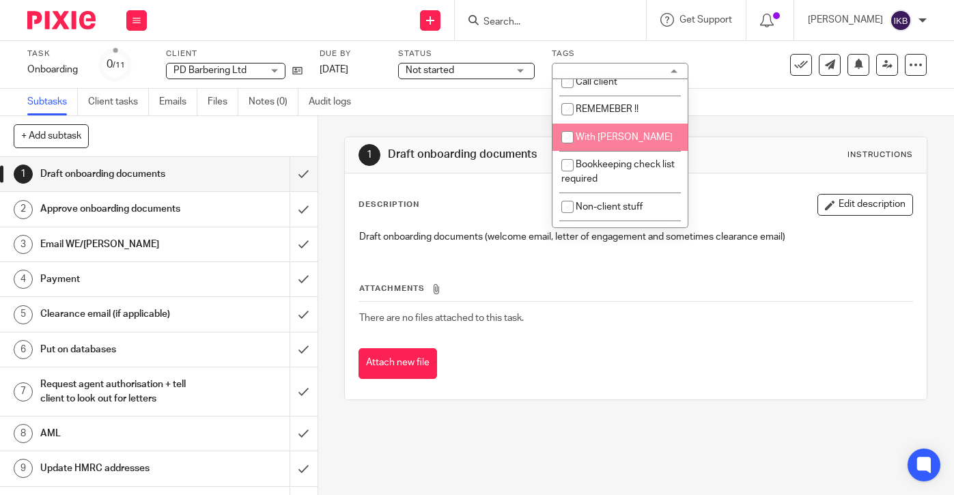
scroll to position [446, 0]
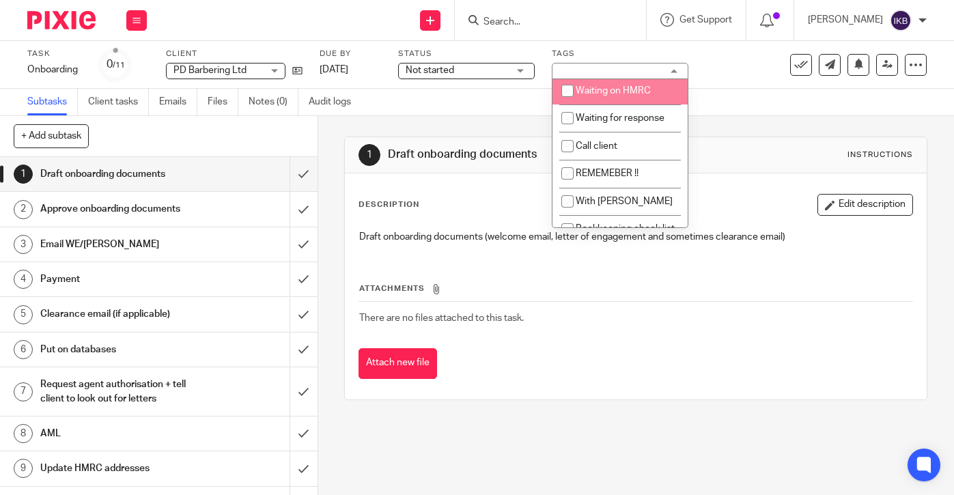
click at [592, 104] on li "Waiting on HMRC" at bounding box center [619, 90] width 135 height 28
checkbox input "true"
click at [436, 111] on div "Subtasks Client tasks Emails Files Notes (0) Audit logs" at bounding box center [477, 102] width 954 height 27
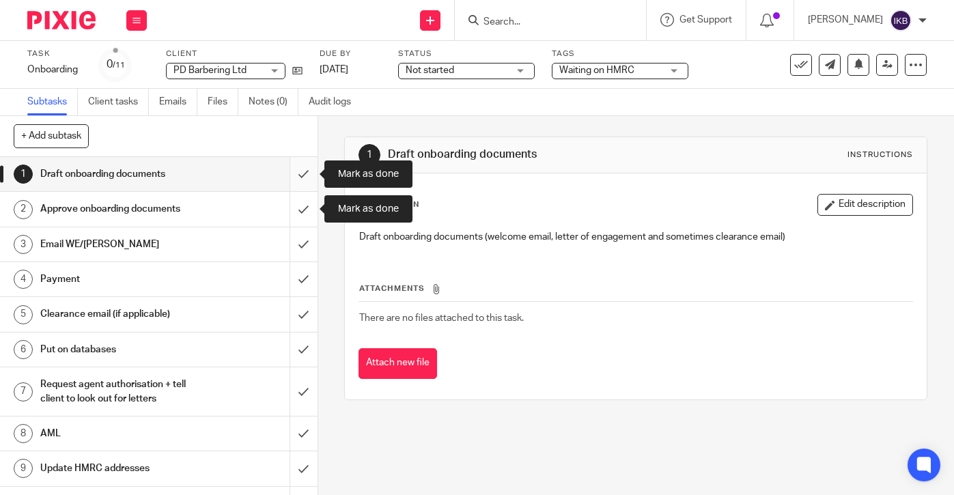
click at [305, 182] on input "submit" at bounding box center [159, 174] width 318 height 34
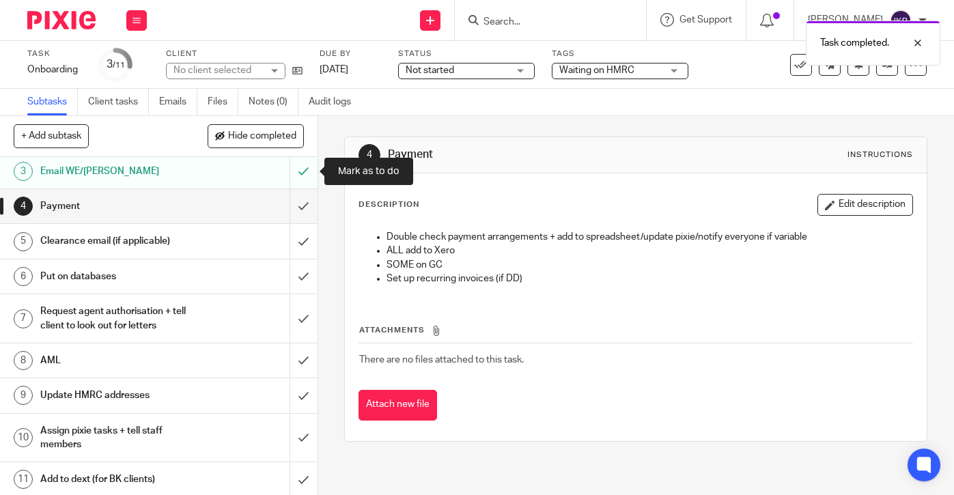
scroll to position [72, 0]
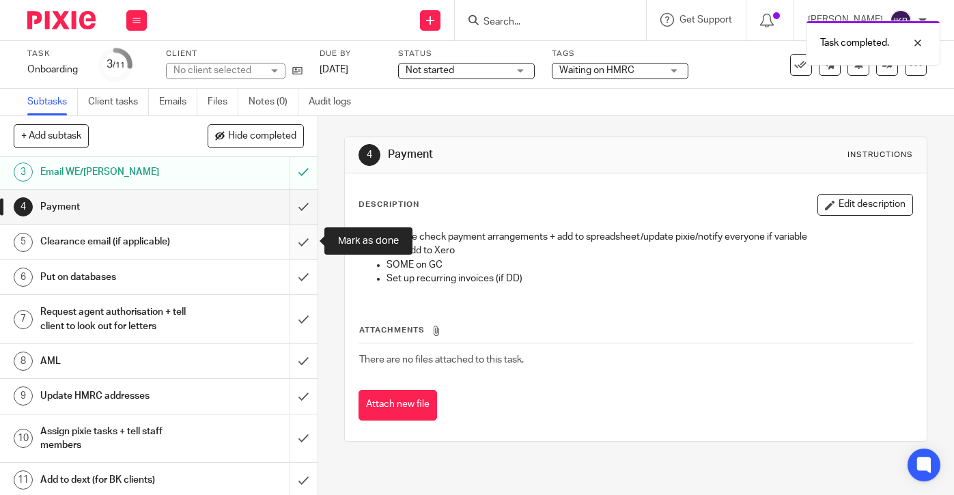
click at [294, 240] on input "submit" at bounding box center [159, 242] width 318 height 34
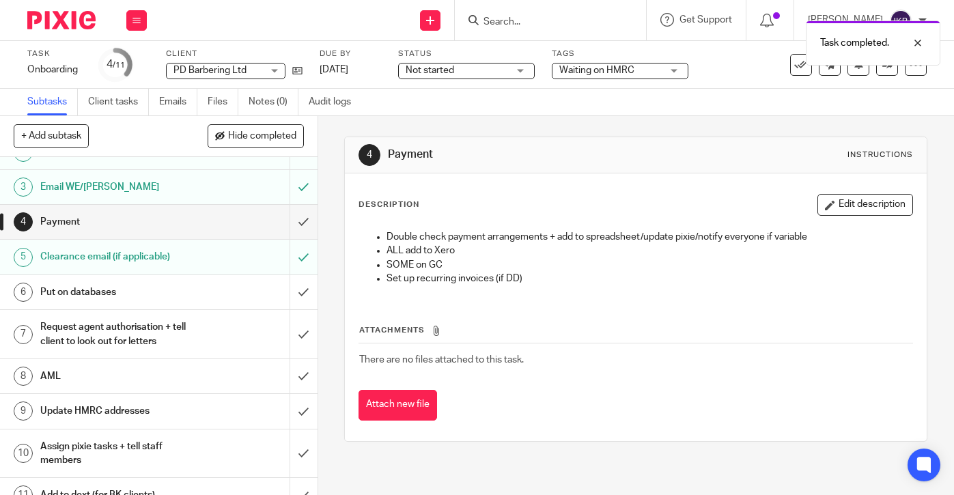
scroll to position [72, 0]
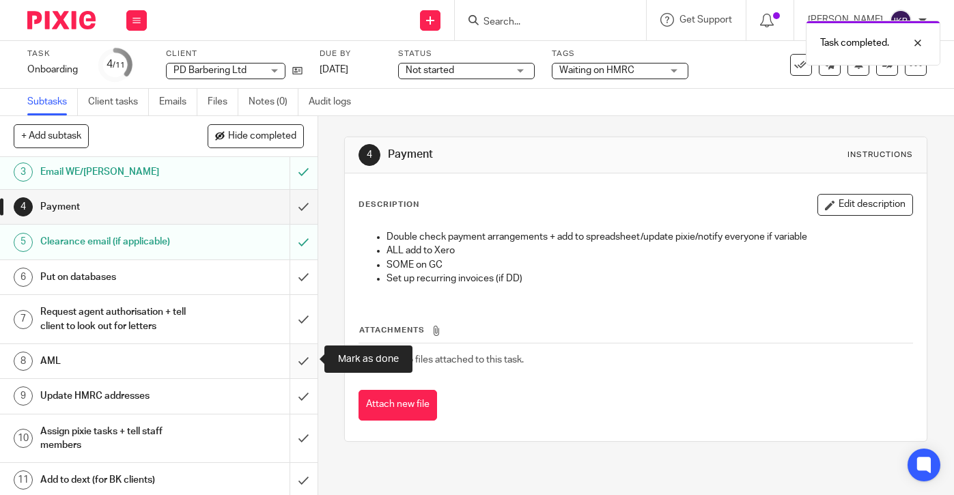
click at [299, 362] on input "submit" at bounding box center [159, 361] width 318 height 34
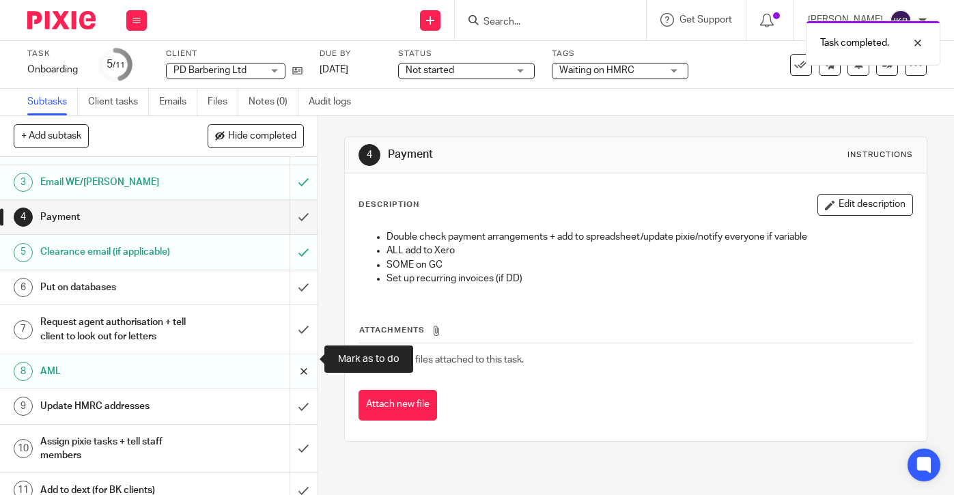
scroll to position [72, 0]
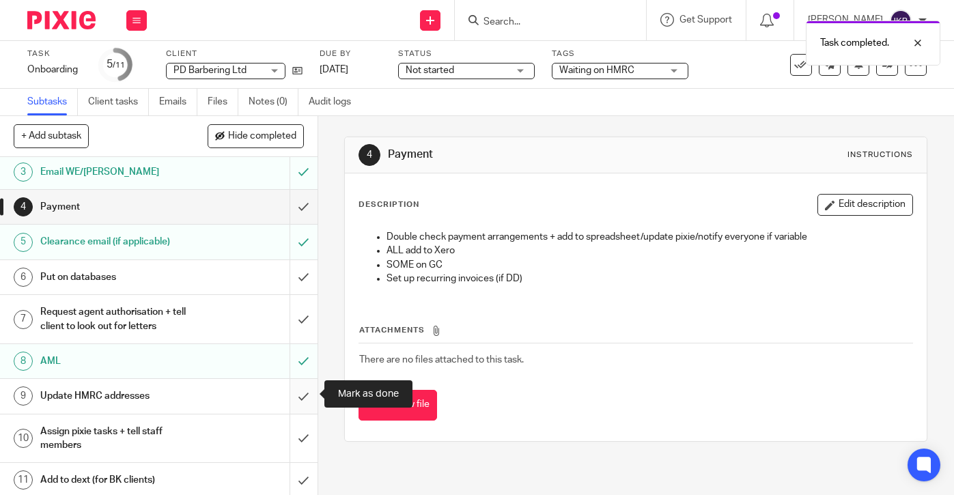
click at [299, 394] on input "submit" at bounding box center [159, 396] width 318 height 34
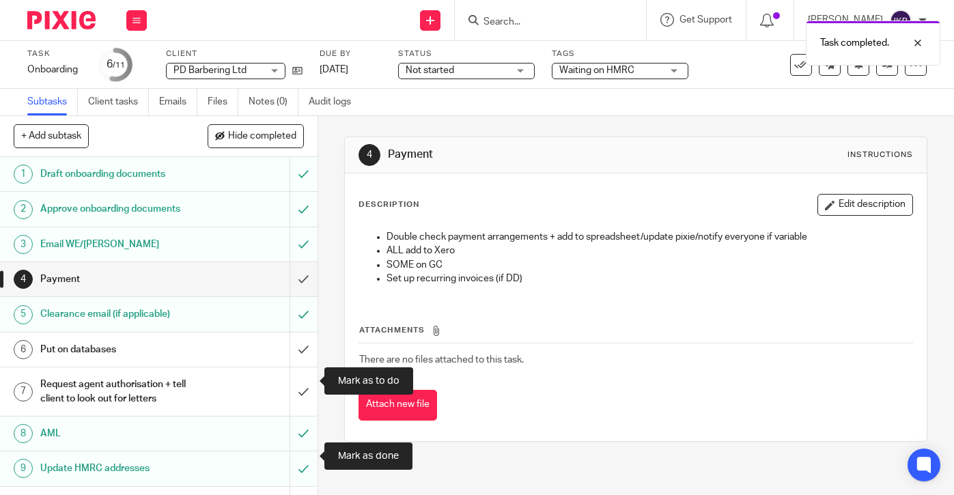
scroll to position [72, 0]
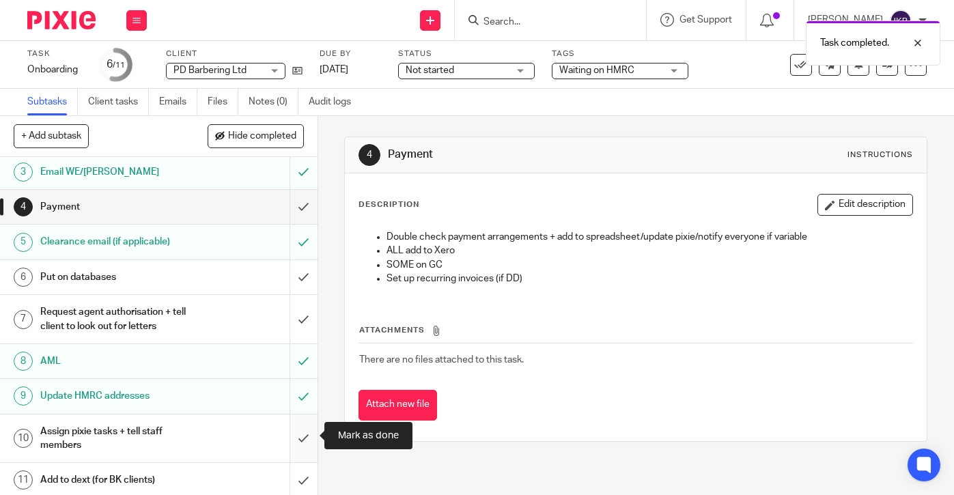
click at [299, 427] on input "submit" at bounding box center [159, 438] width 318 height 48
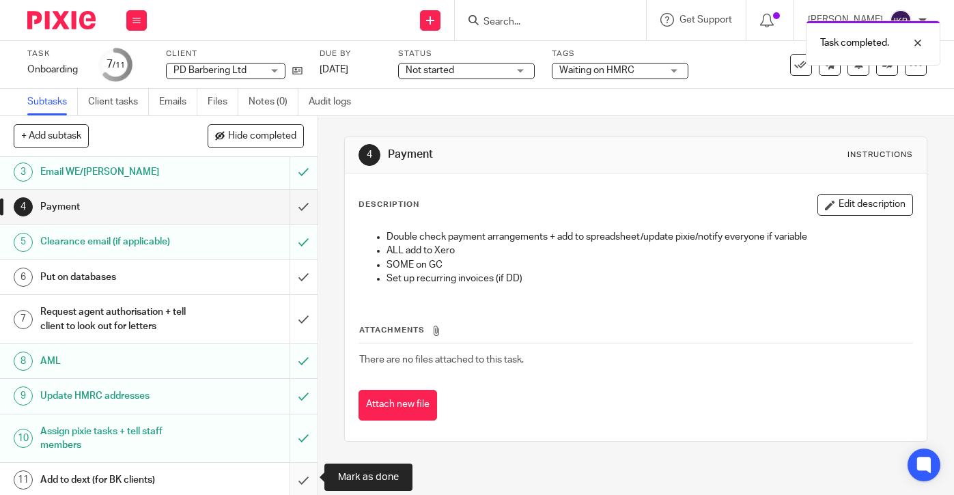
click at [305, 475] on input "submit" at bounding box center [159, 480] width 318 height 34
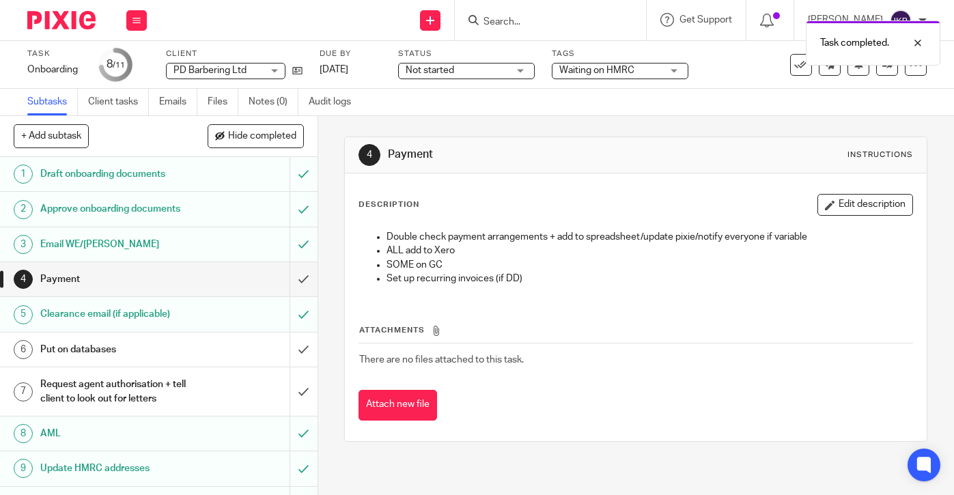
click at [79, 24] on img at bounding box center [61, 20] width 68 height 18
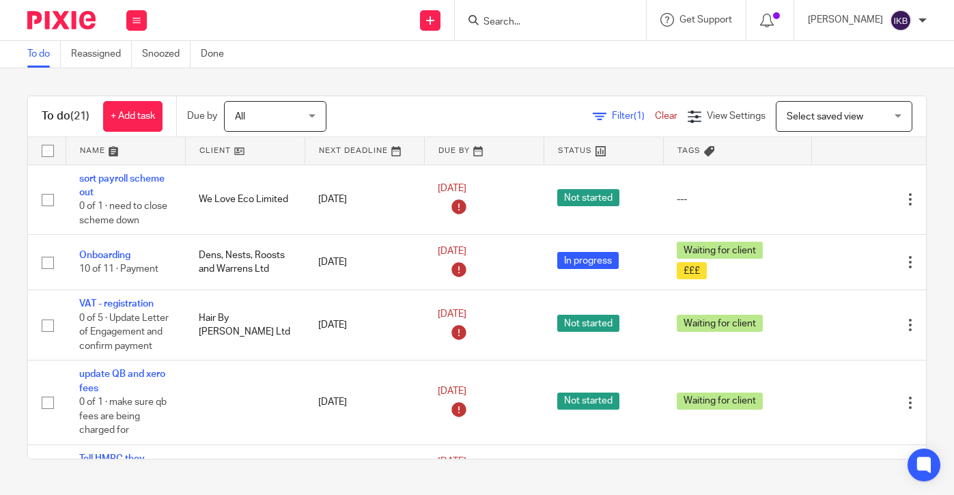
scroll to position [278, 0]
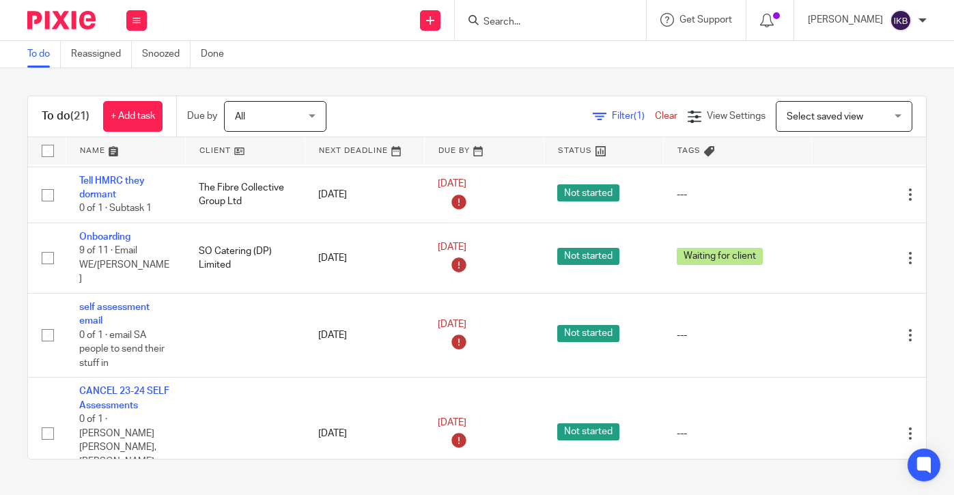
click at [482, 18] on input "Search" at bounding box center [543, 22] width 123 height 12
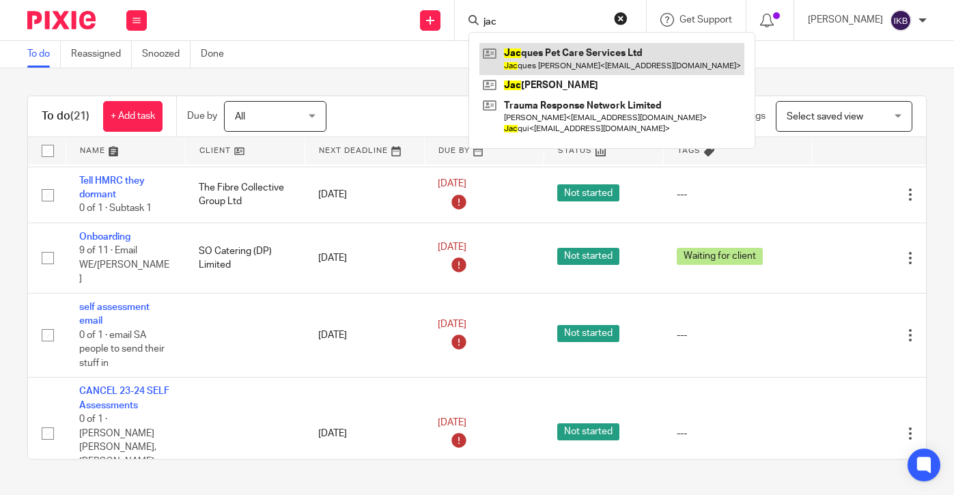
type input "jac"
click at [507, 57] on link at bounding box center [611, 58] width 265 height 31
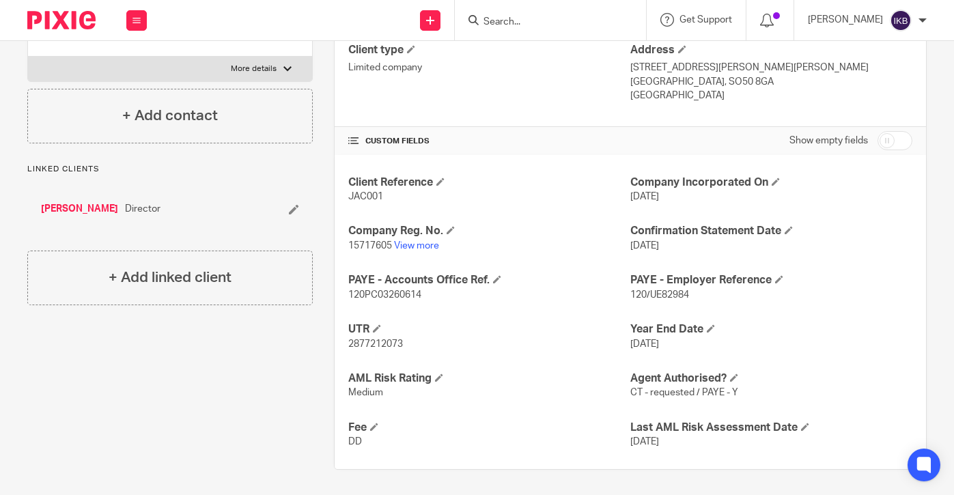
scroll to position [225, 0]
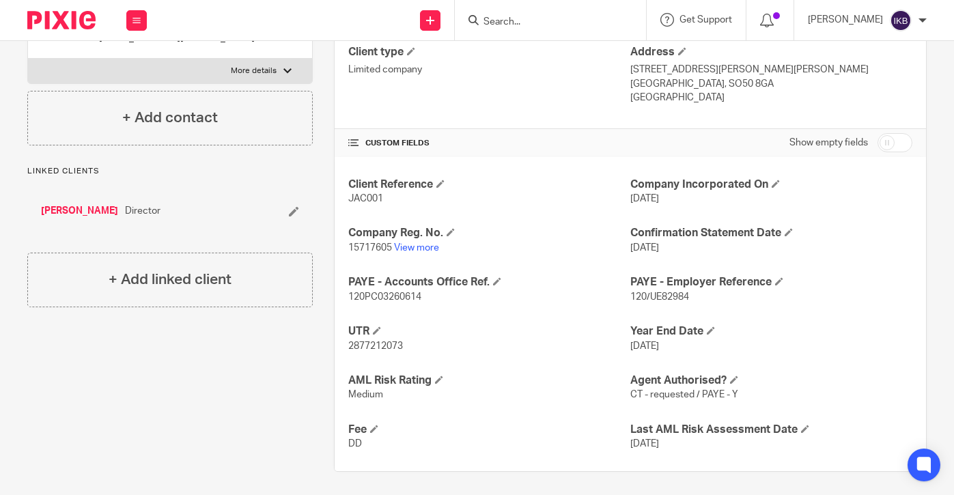
click at [382, 342] on span "2877212073" at bounding box center [375, 346] width 55 height 10
copy span "2877212073"
drag, startPoint x: 742, startPoint y: 83, endPoint x: 696, endPoint y: 83, distance: 45.8
click at [696, 83] on p "[GEOGRAPHIC_DATA], SO50 8GA" at bounding box center [771, 84] width 282 height 14
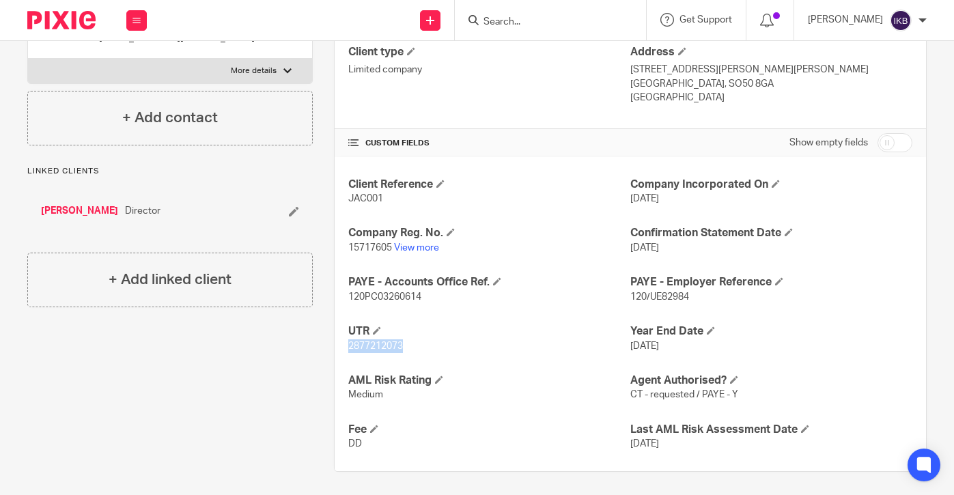
copy p "SO50 8GA"
